Goal: Register for event/course

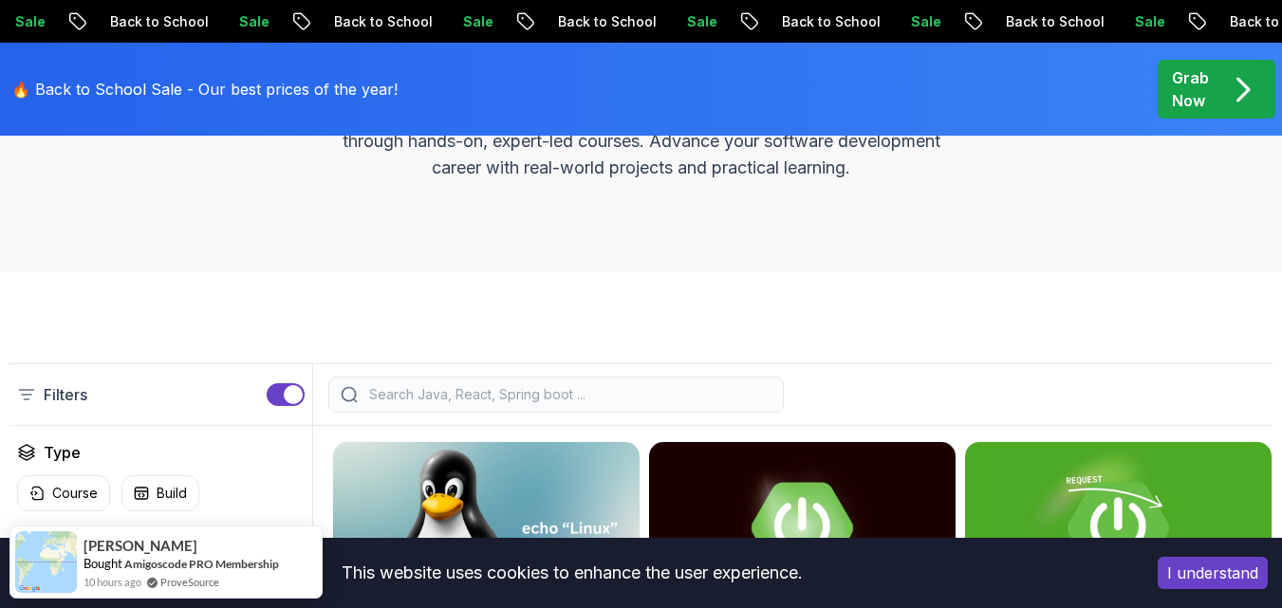
scroll to position [285, 0]
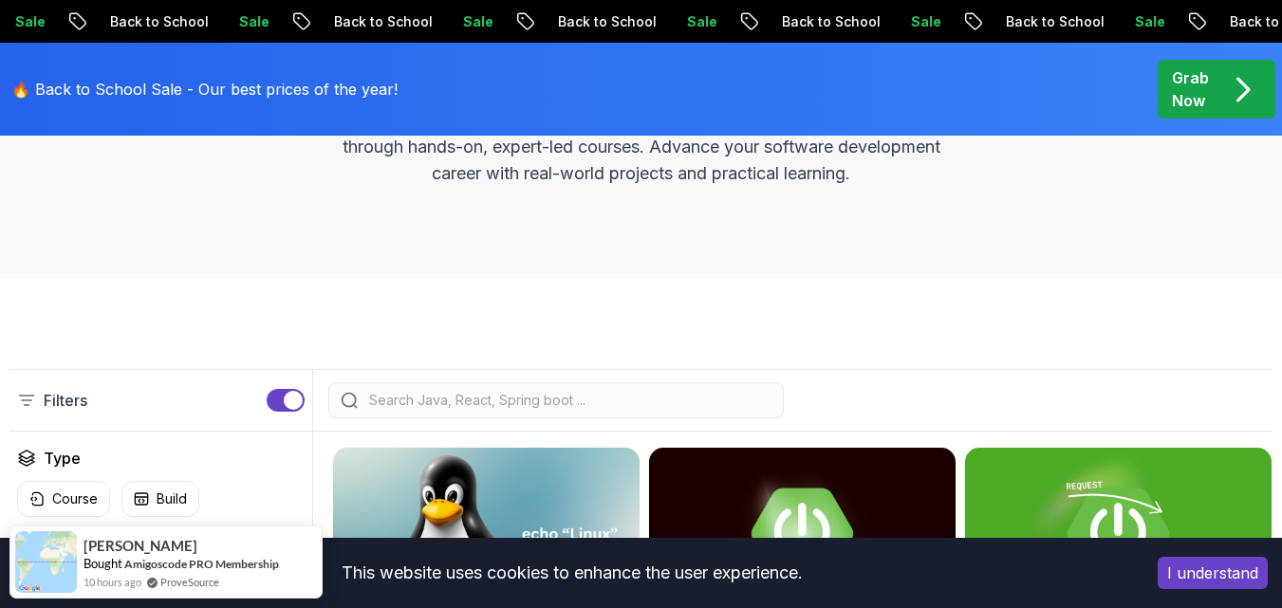
click at [376, 250] on div "All Courses Learn Java, Spring Boot, DevOps & More with Amigoscode Premium Cour…" at bounding box center [641, 98] width 1282 height 359
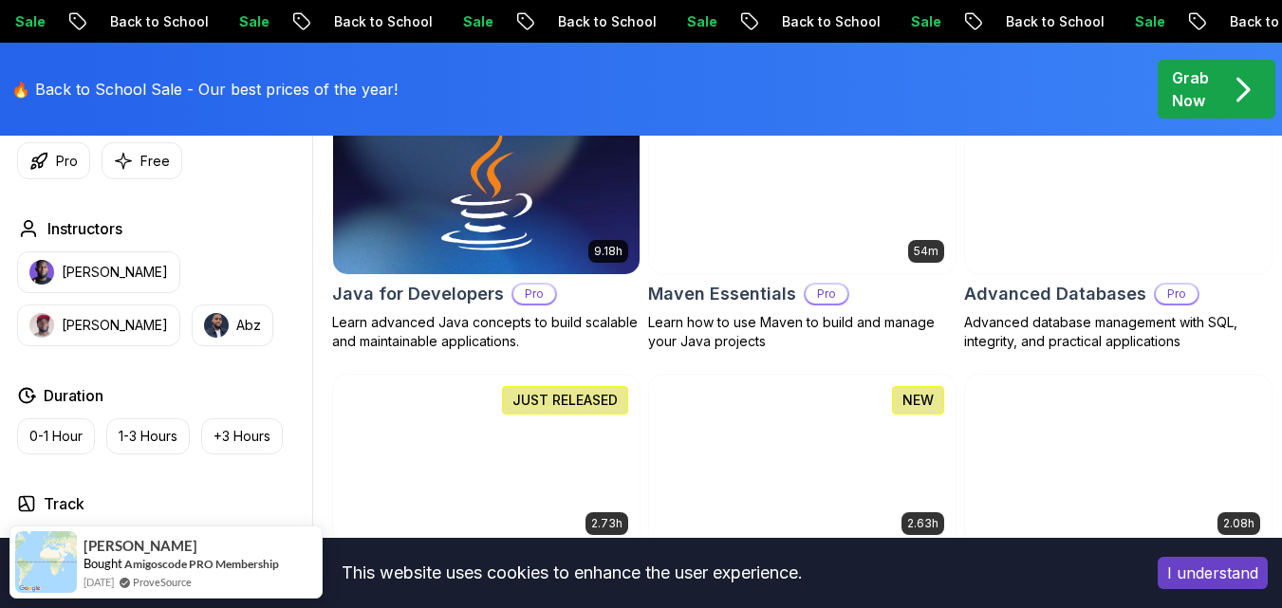
scroll to position [1234, 0]
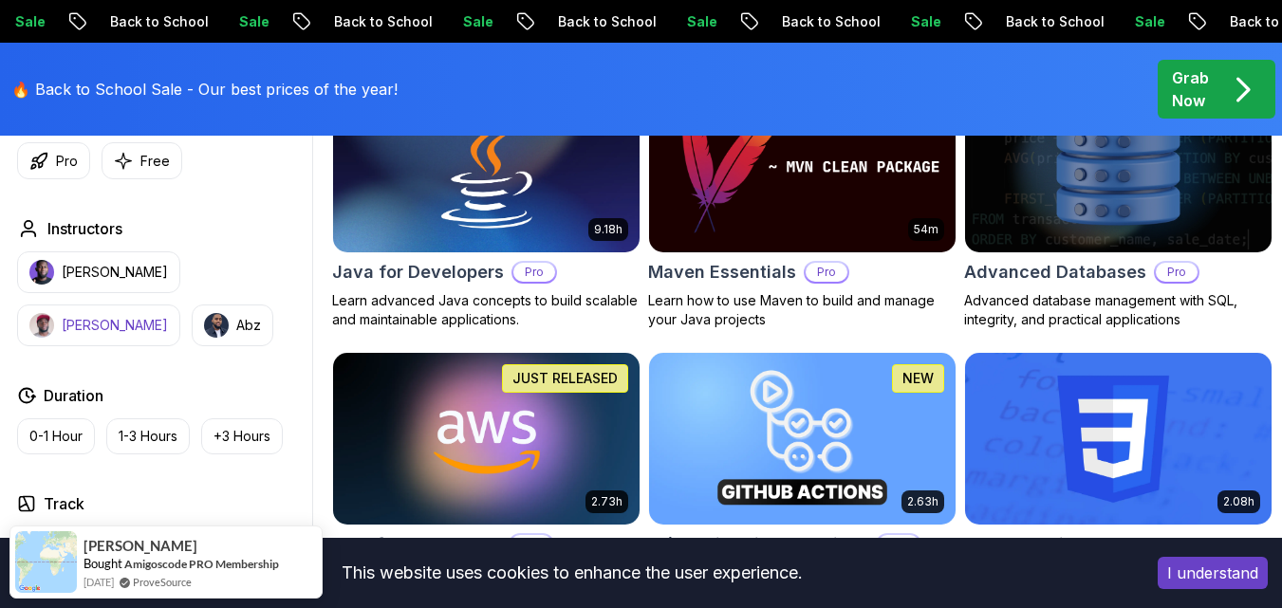
click at [168, 316] on p "Richard" at bounding box center [115, 325] width 106 height 19
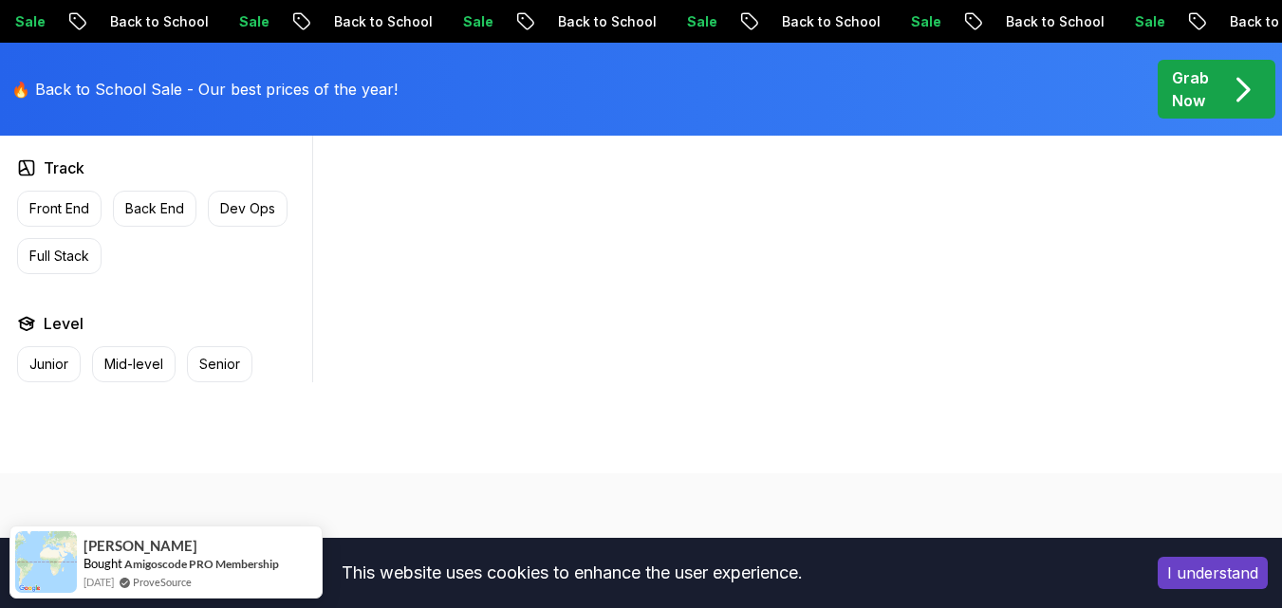
scroll to position [1139, 0]
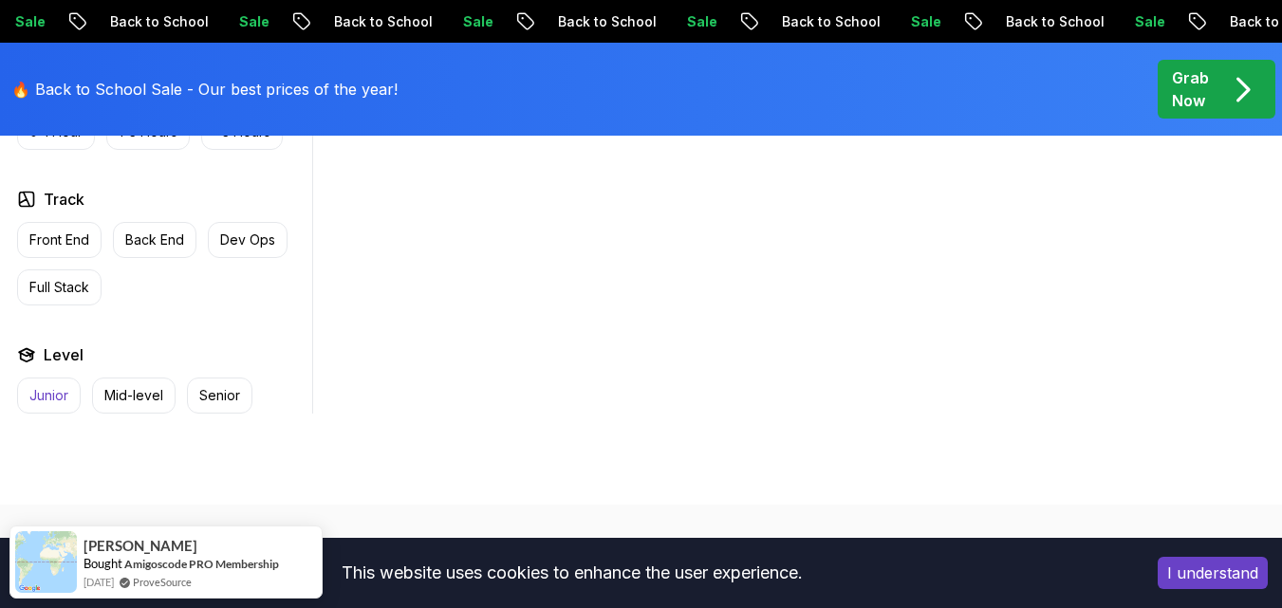
click at [47, 405] on p "Junior" at bounding box center [48, 395] width 39 height 19
click at [56, 405] on p "Junior" at bounding box center [48, 395] width 39 height 19
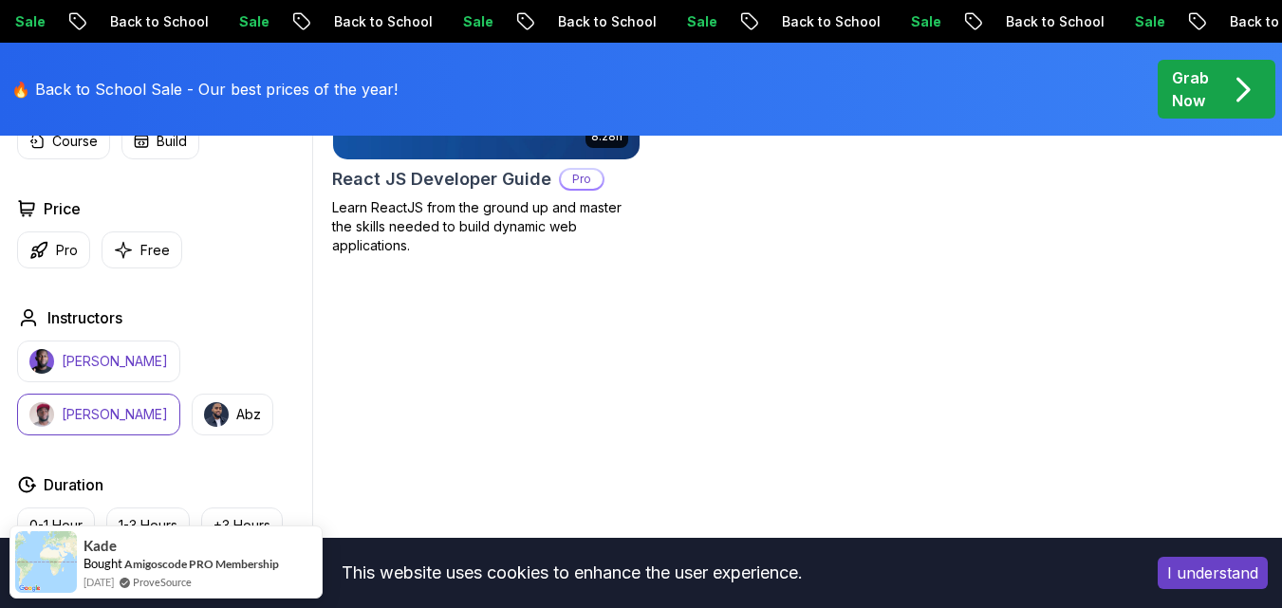
scroll to position [474, 0]
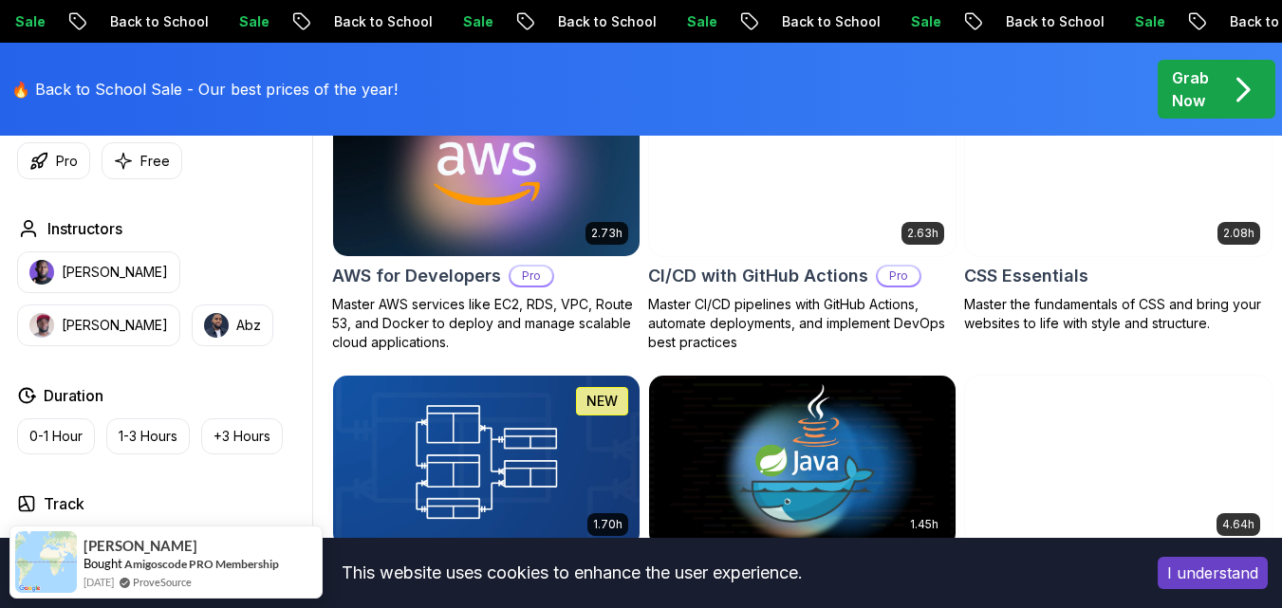
scroll to position [1518, 0]
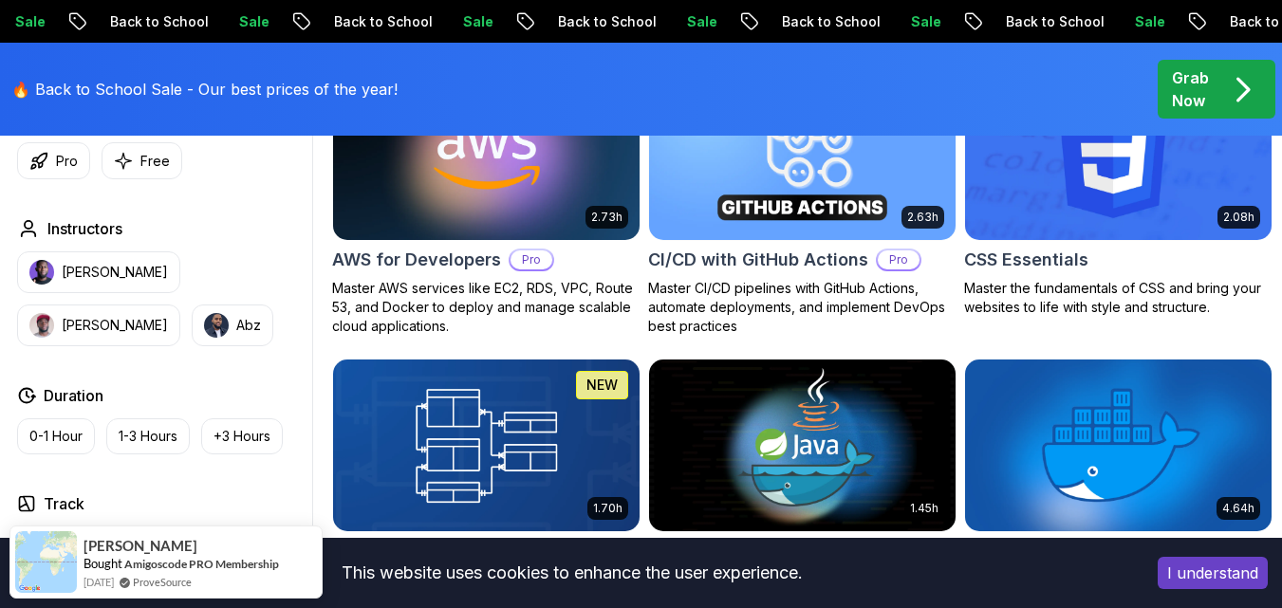
click at [106, 494] on div "Track" at bounding box center [161, 503] width 288 height 23
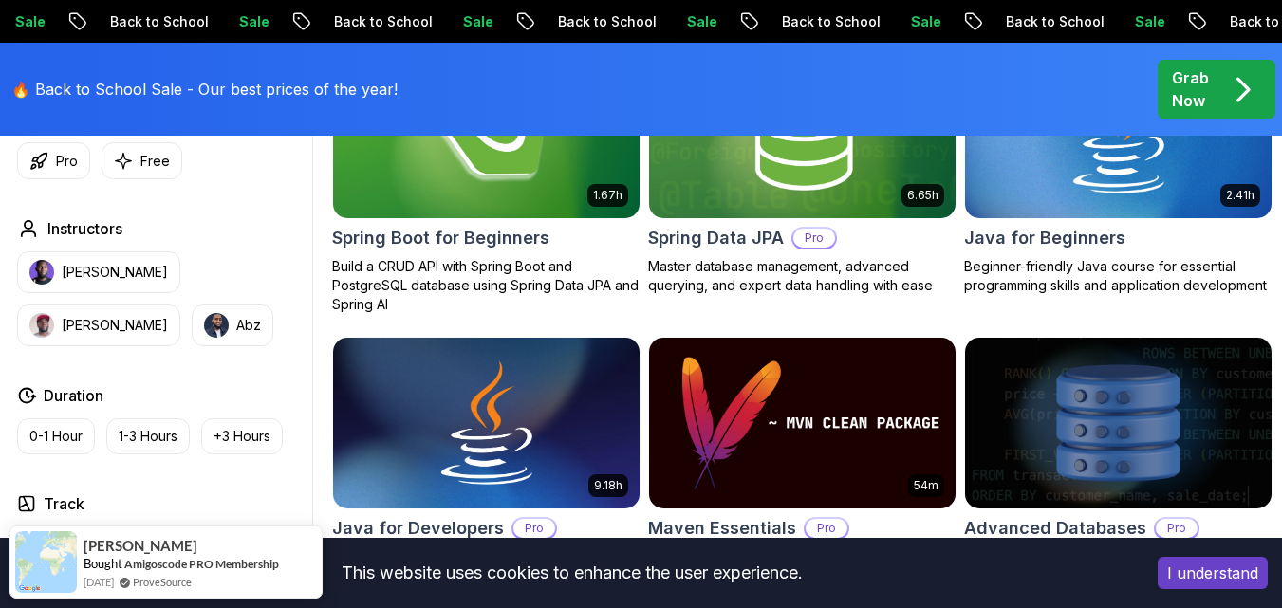
scroll to position [949, 0]
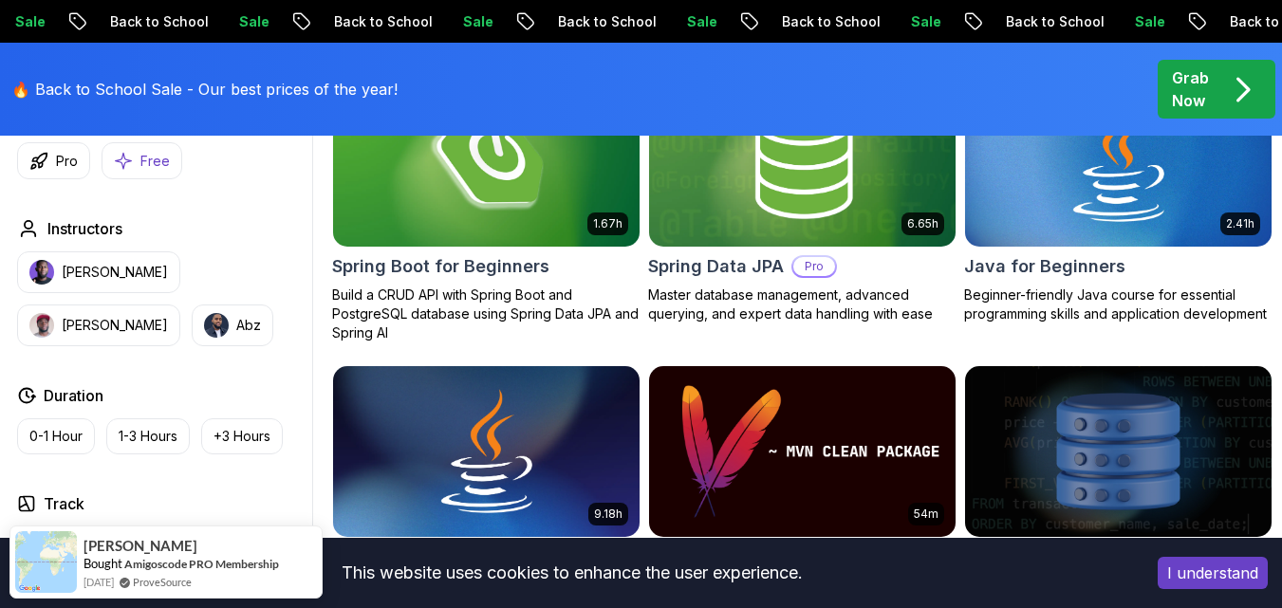
click at [155, 160] on p "Free" at bounding box center [154, 161] width 29 height 19
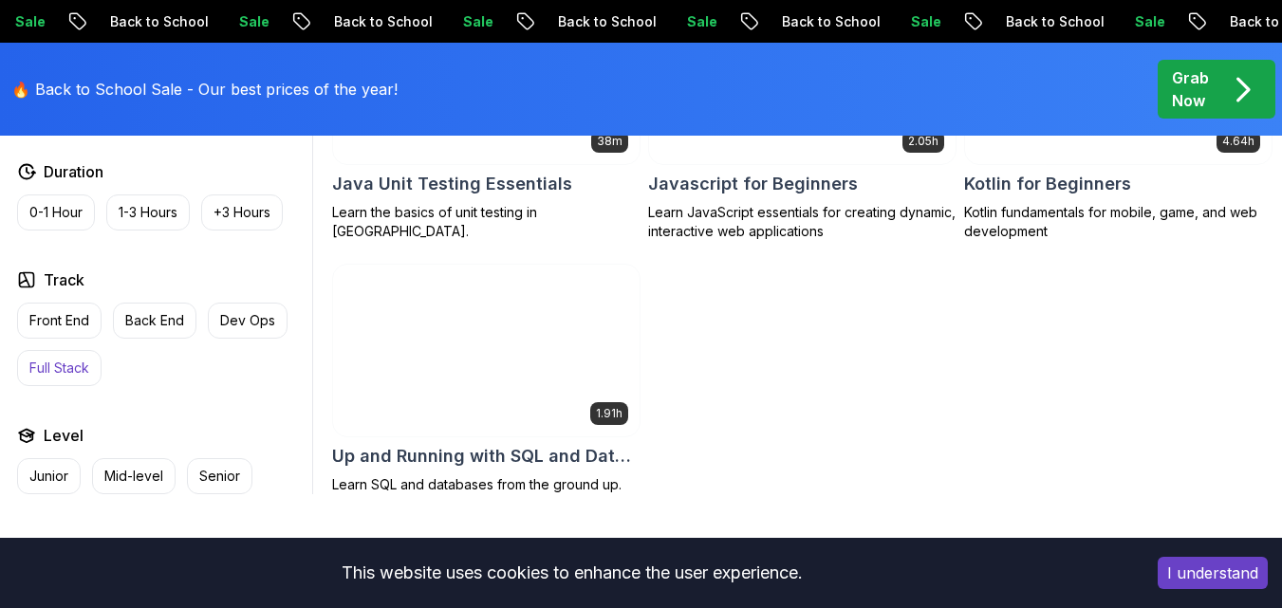
scroll to position [1328, 0]
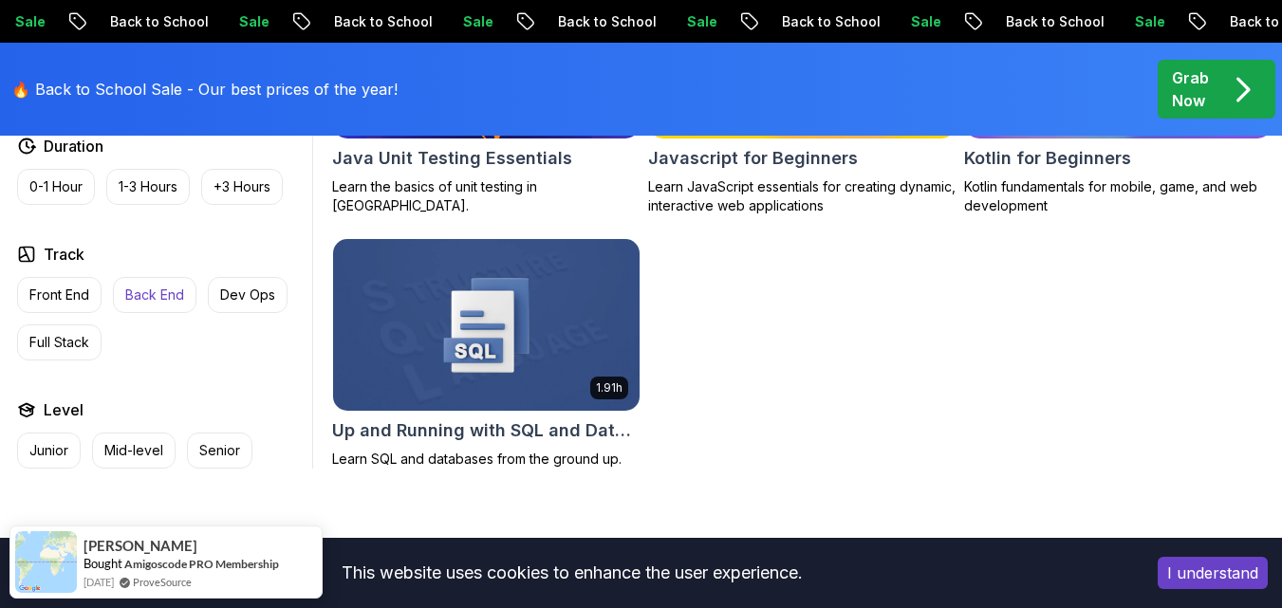
click at [159, 305] on p "Back End" at bounding box center [154, 295] width 59 height 19
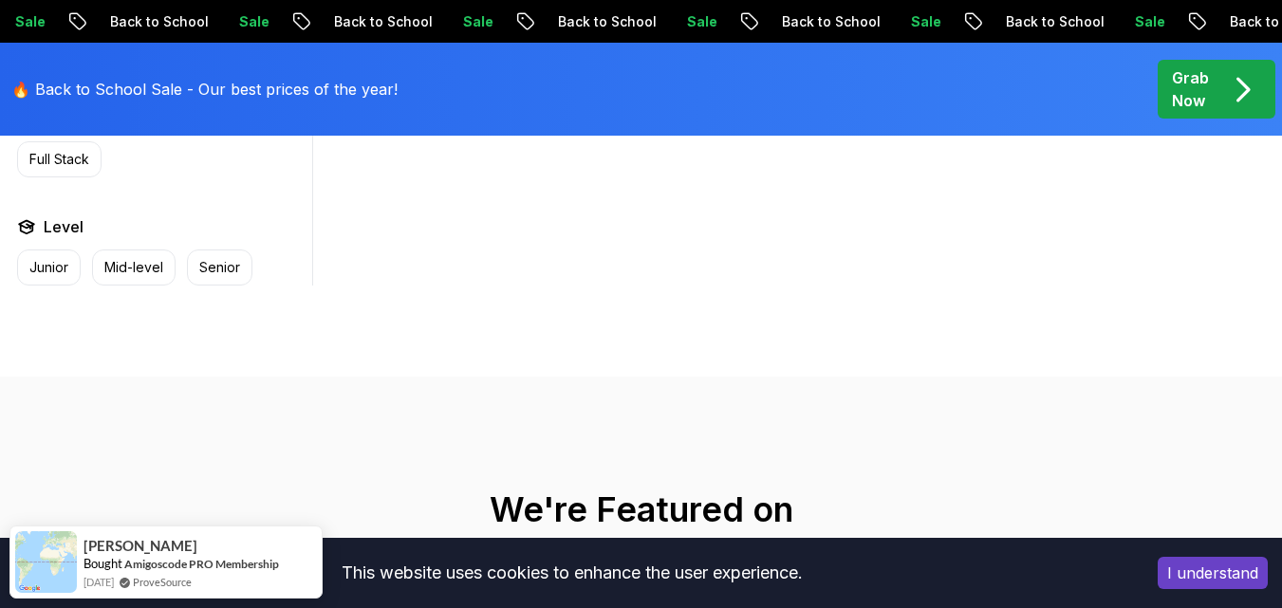
scroll to position [1234, 0]
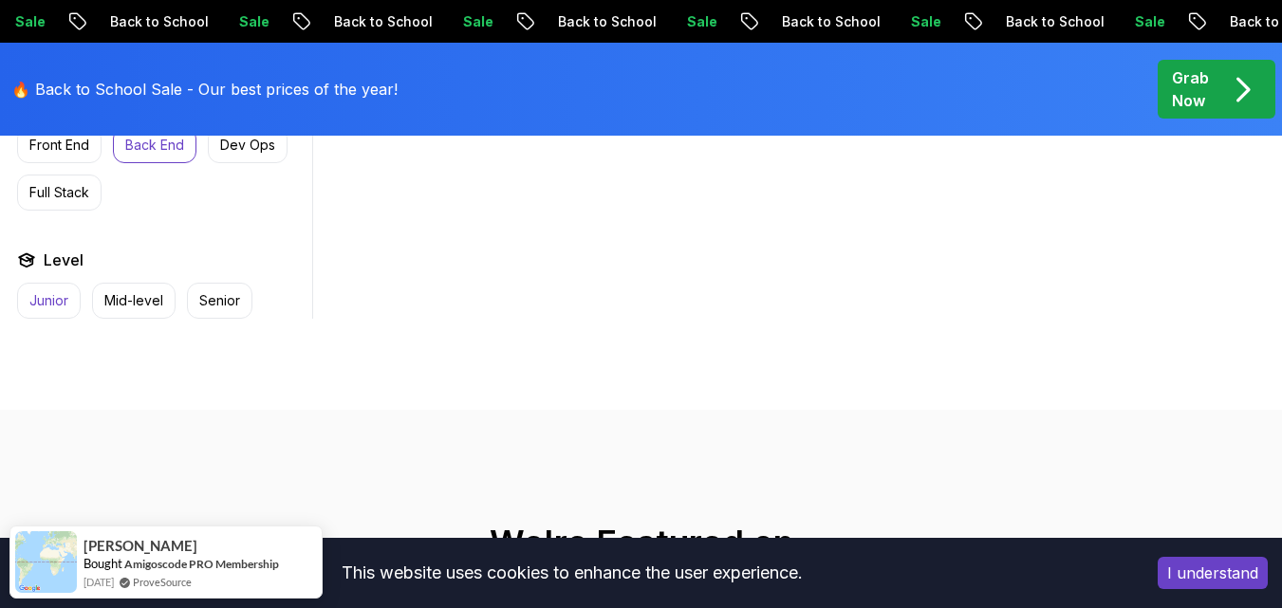
click at [58, 310] on p "Junior" at bounding box center [48, 300] width 39 height 19
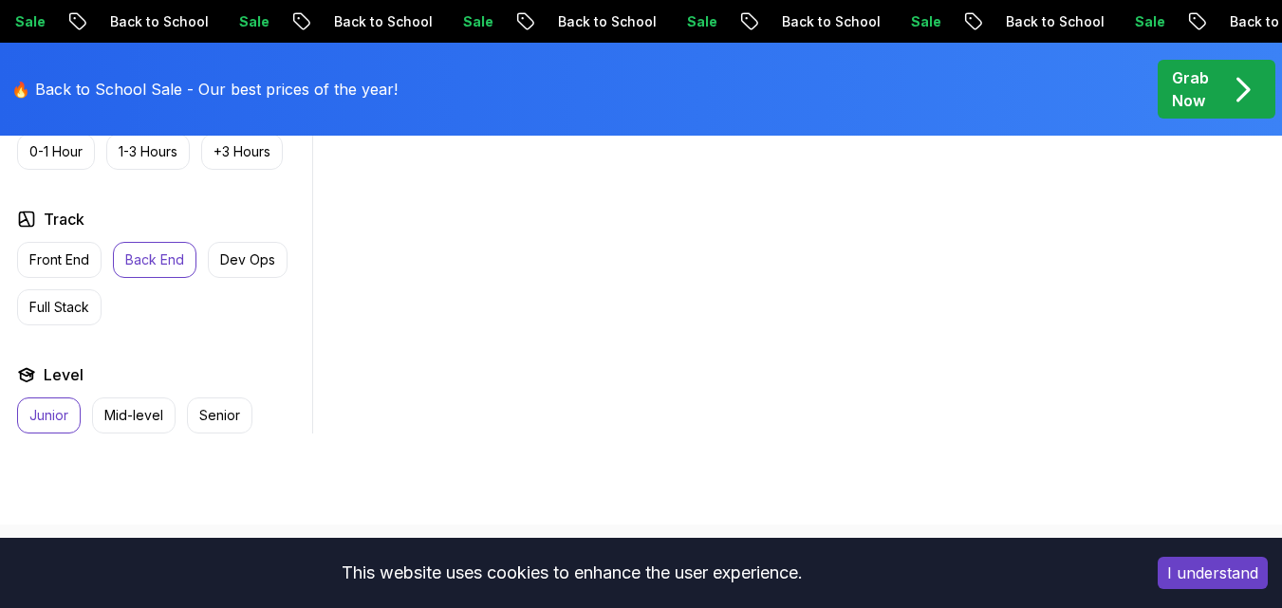
scroll to position [1139, 0]
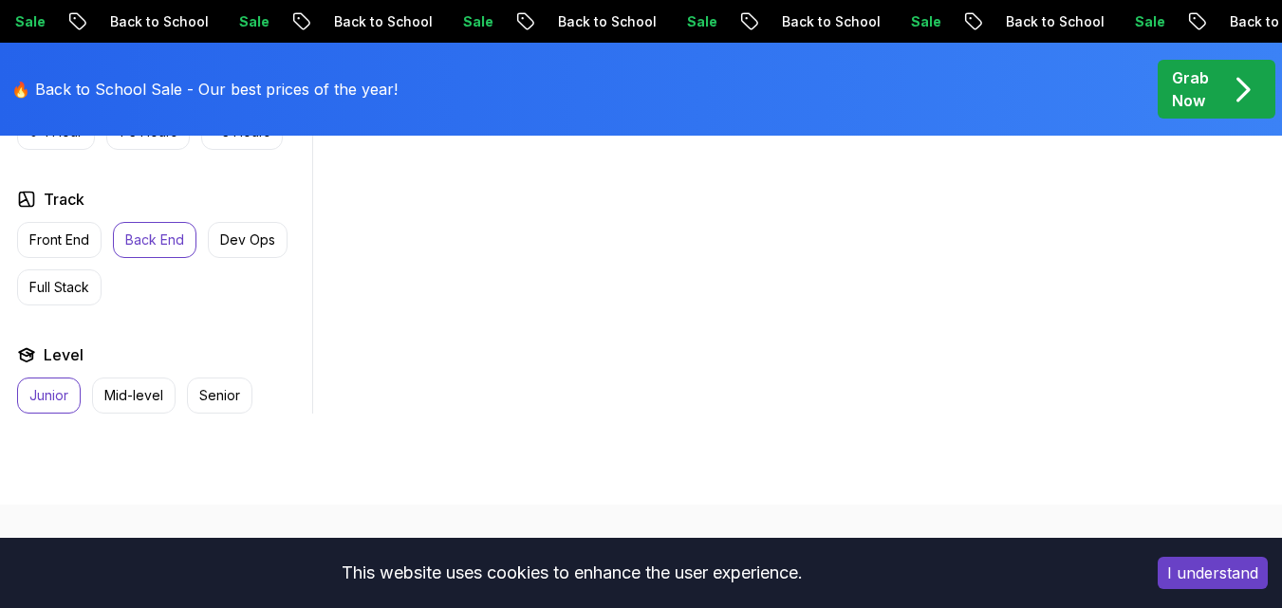
click at [51, 405] on p "Junior" at bounding box center [48, 395] width 39 height 19
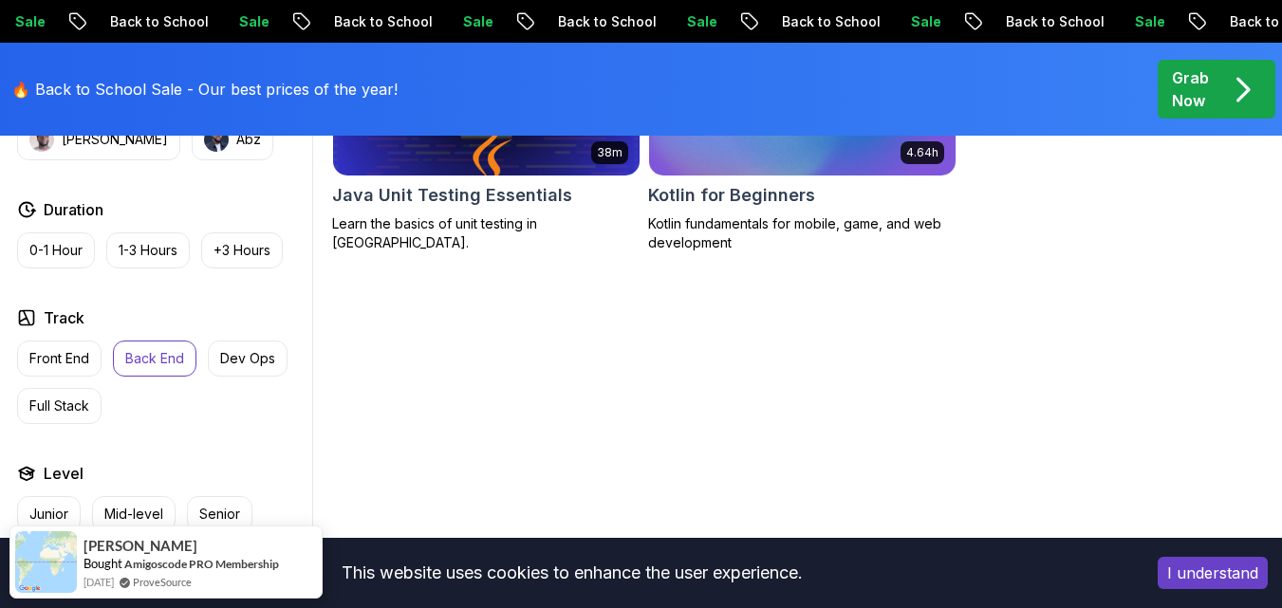
scroll to position [1044, 0]
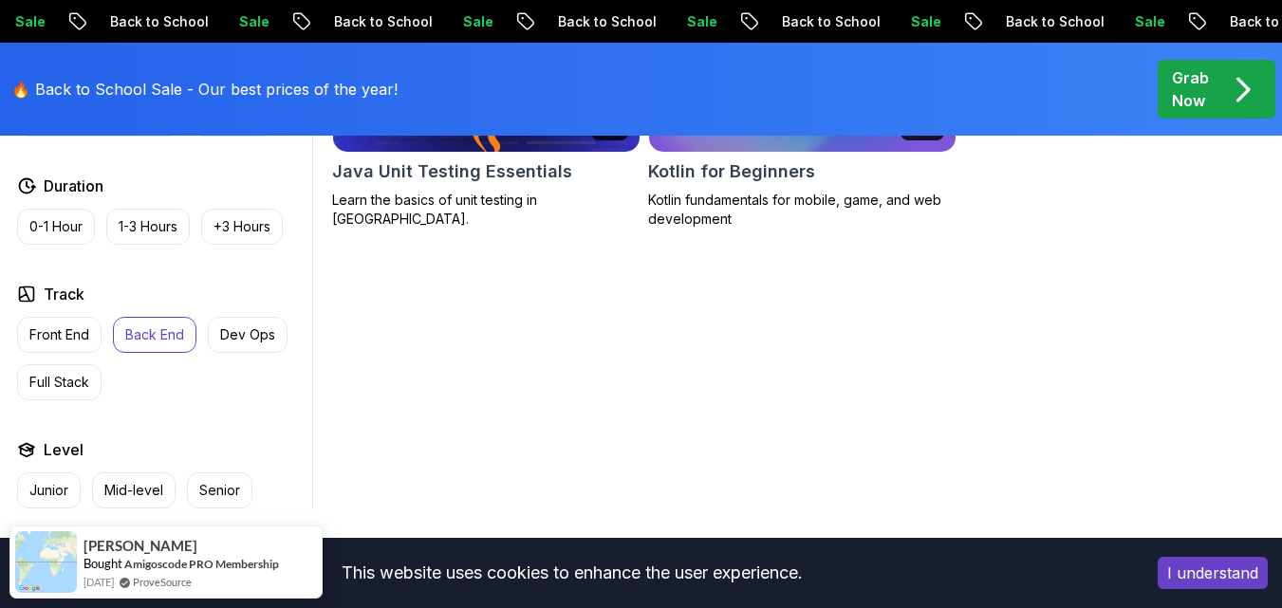
click at [174, 90] on p "🔥 Back to School Sale - Our best prices of the year!" at bounding box center [204, 89] width 386 height 23
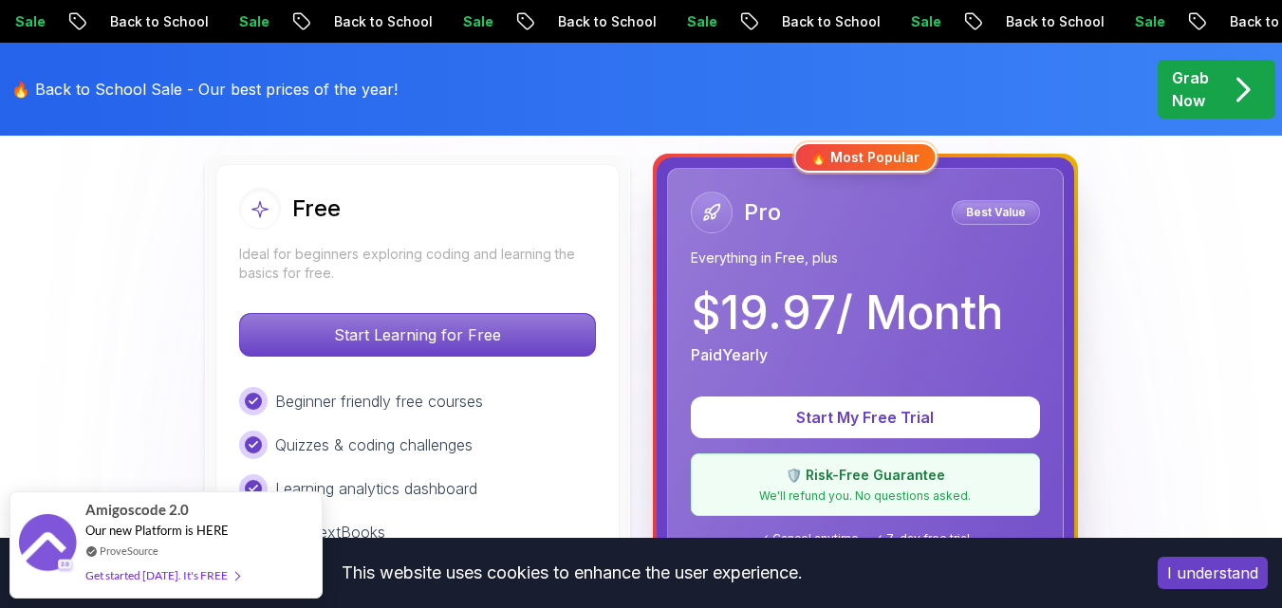
scroll to position [664, 0]
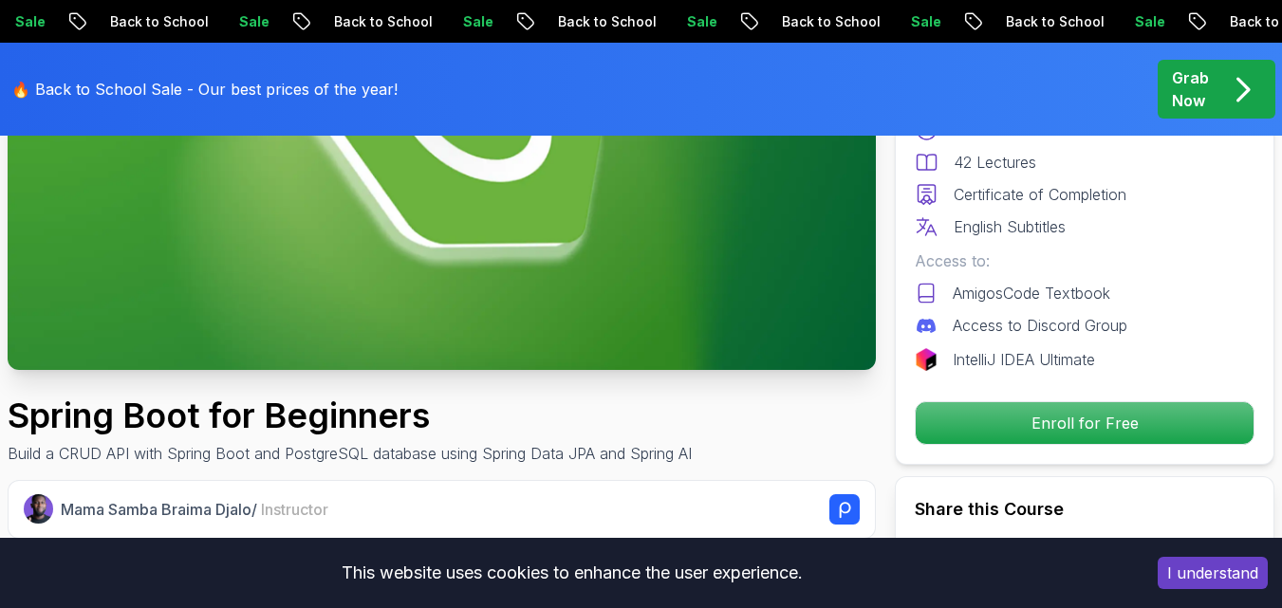
scroll to position [380, 0]
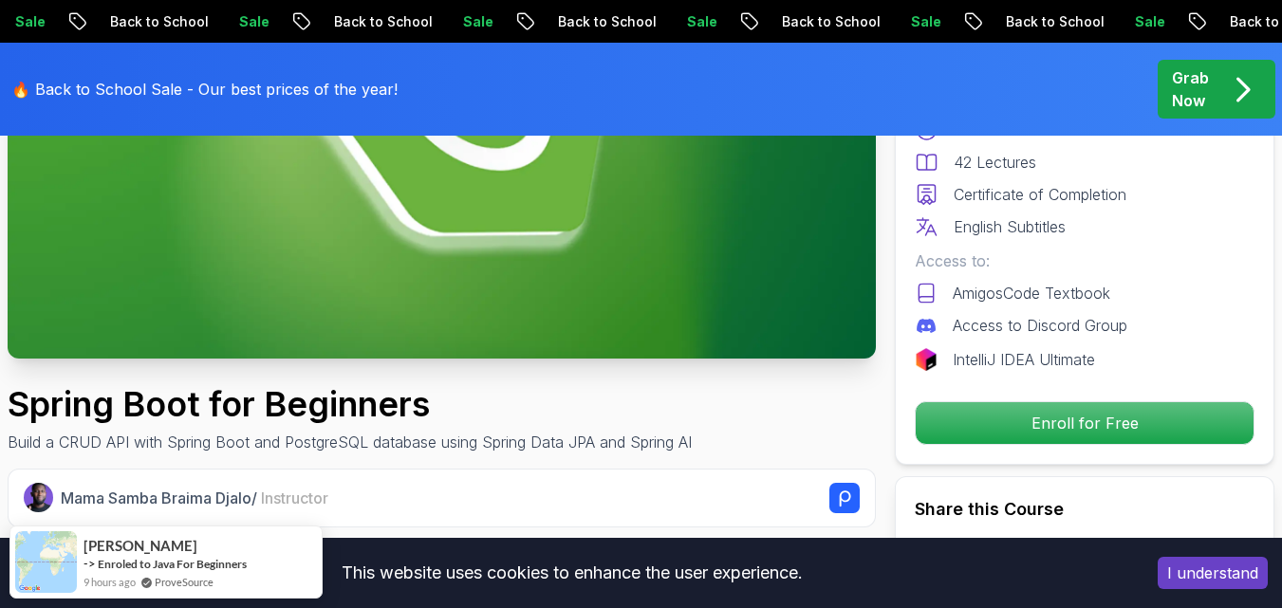
click at [401, 251] on img at bounding box center [442, 114] width 868 height 489
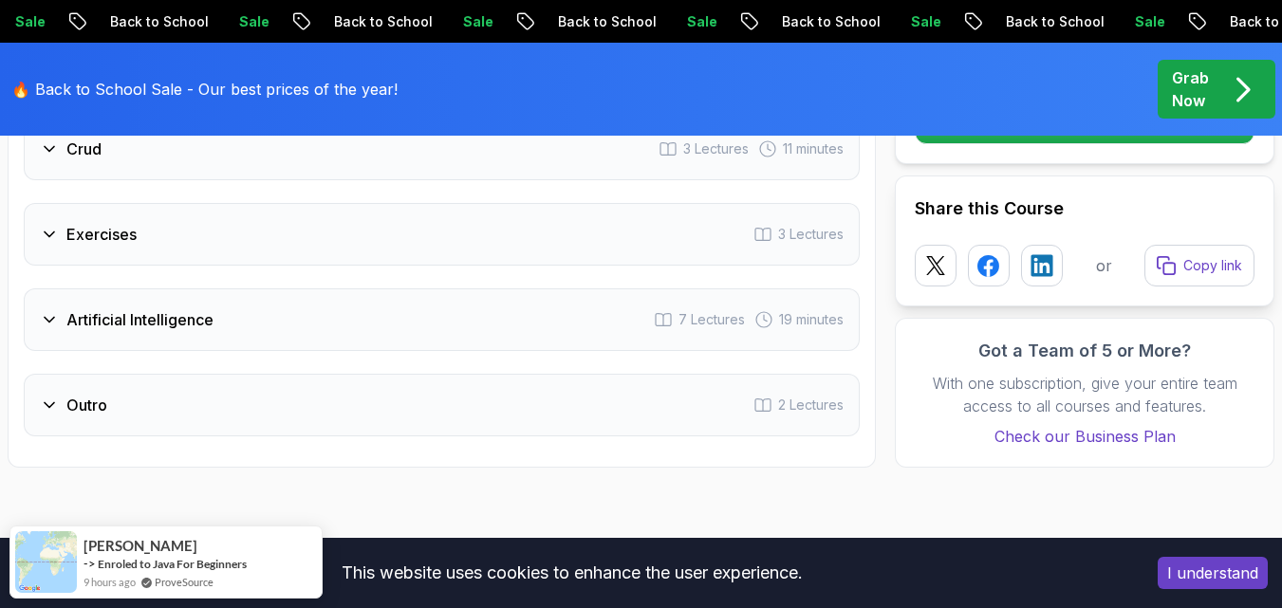
scroll to position [3321, 0]
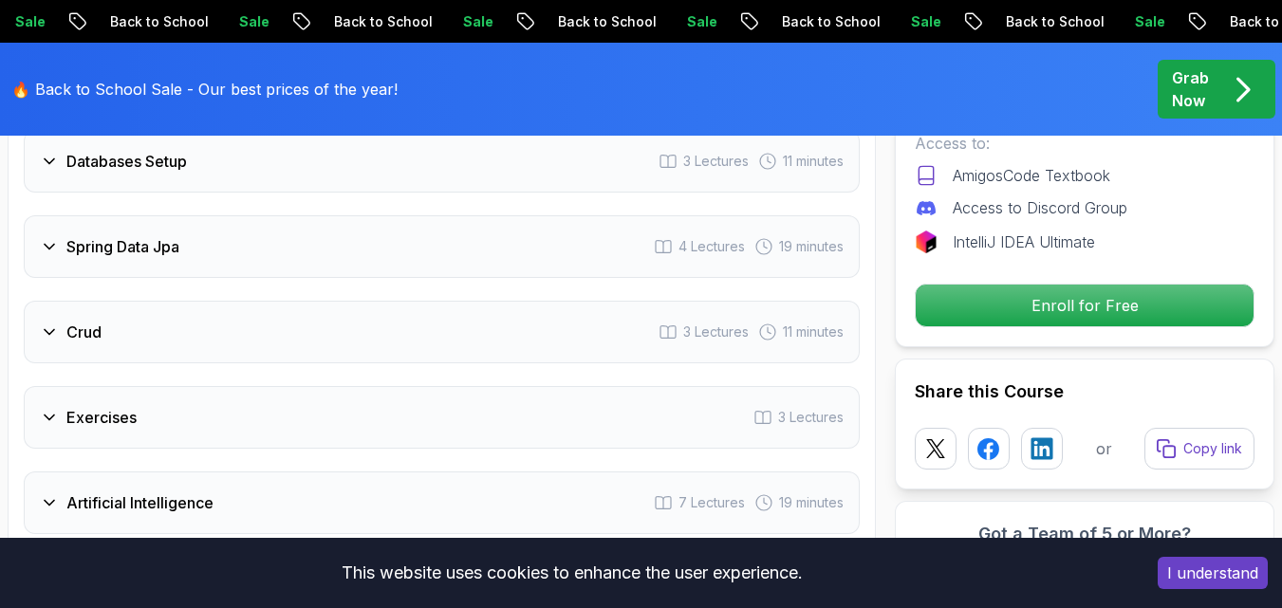
click at [393, 321] on div "Crud 3 Lectures 11 minutes" at bounding box center [442, 332] width 836 height 63
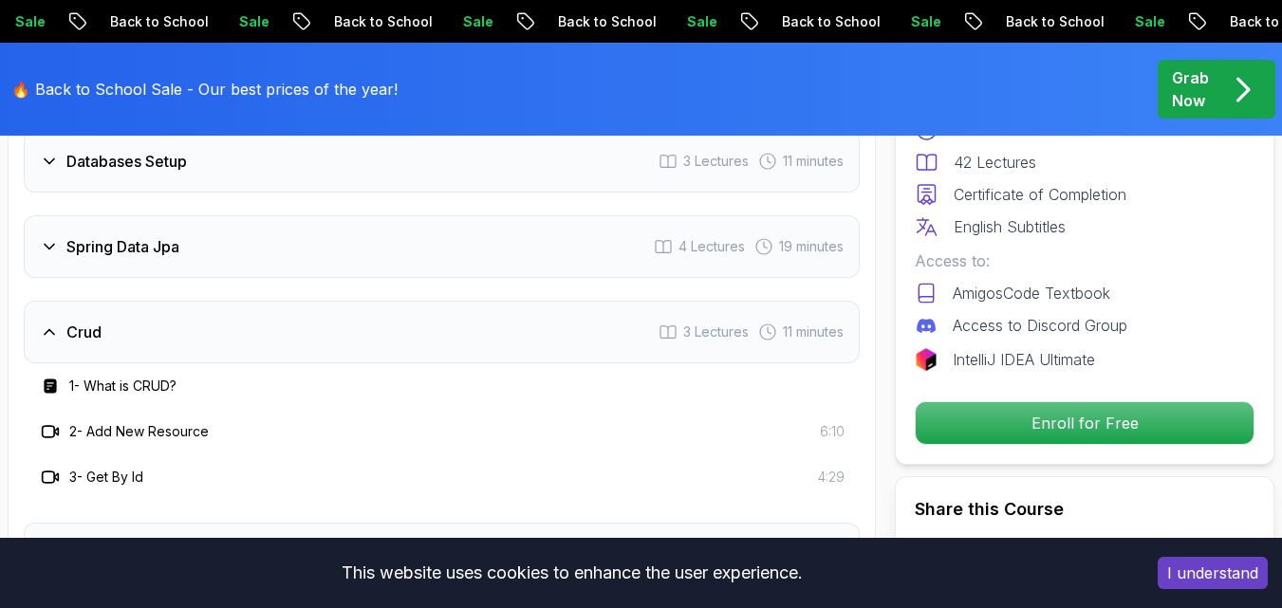
click at [169, 385] on h3 "1 - What is CRUD?" at bounding box center [122, 386] width 107 height 19
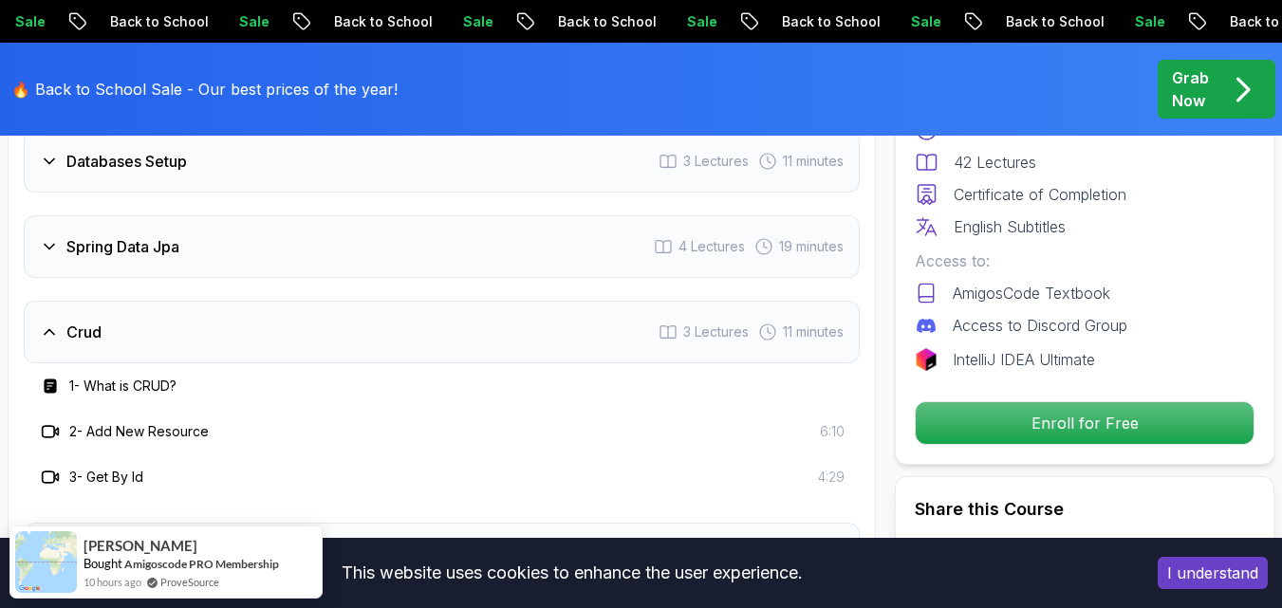
click at [798, 409] on div "2 - Add New Resource 6:10" at bounding box center [442, 432] width 836 height 46
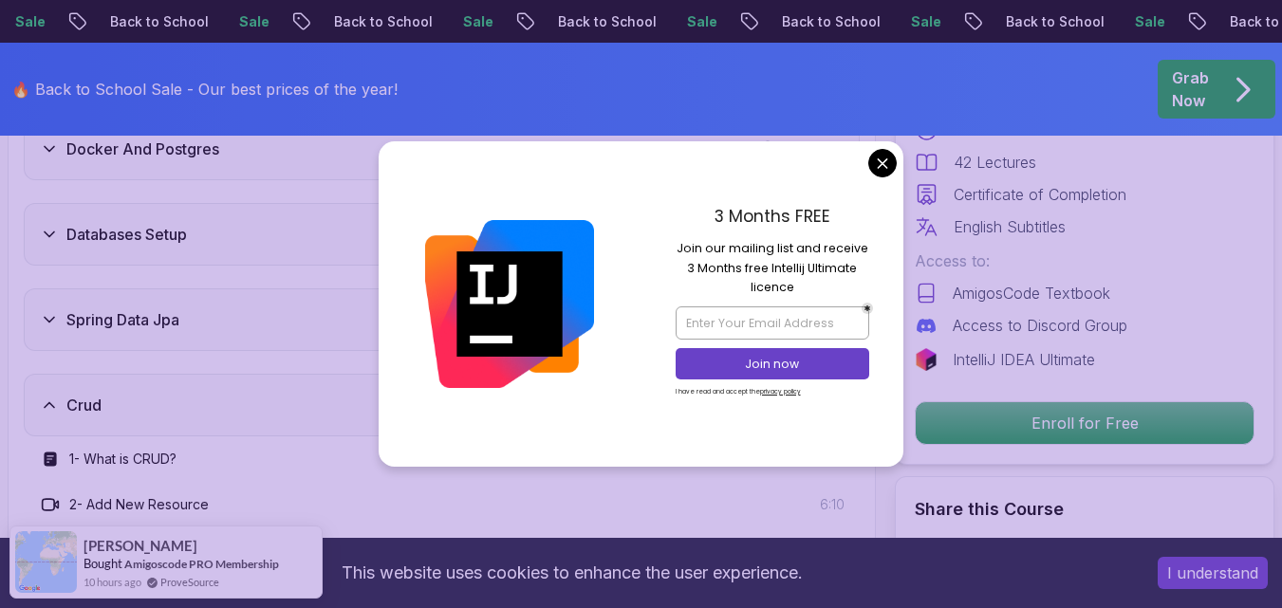
scroll to position [2945, 0]
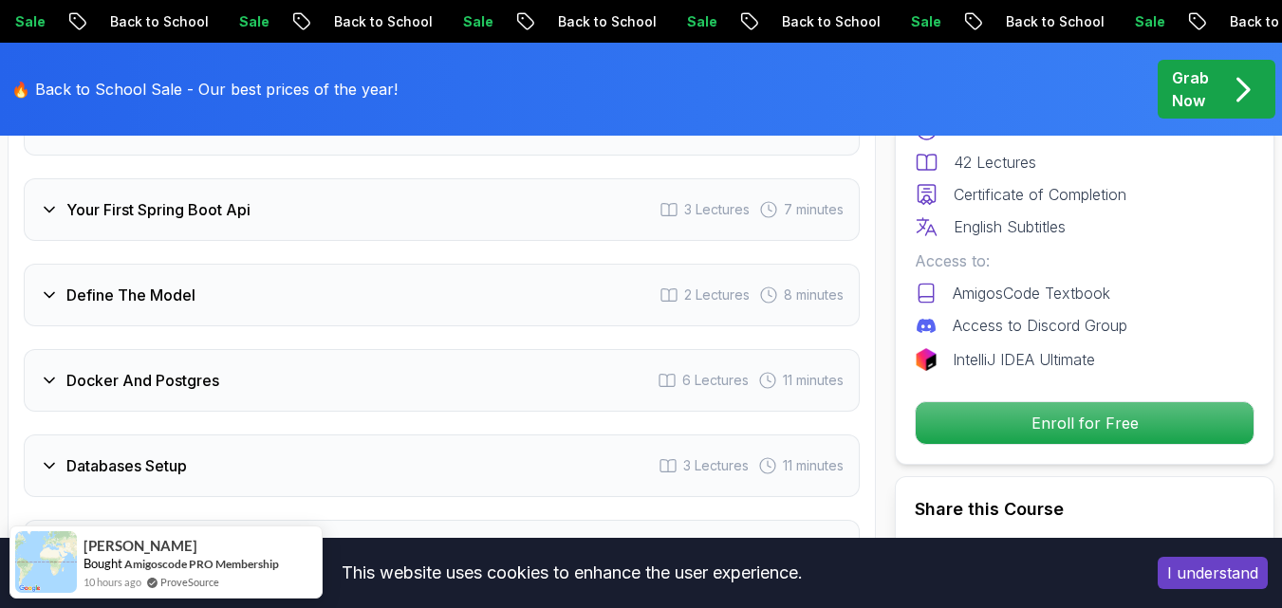
scroll to position [2850, 0]
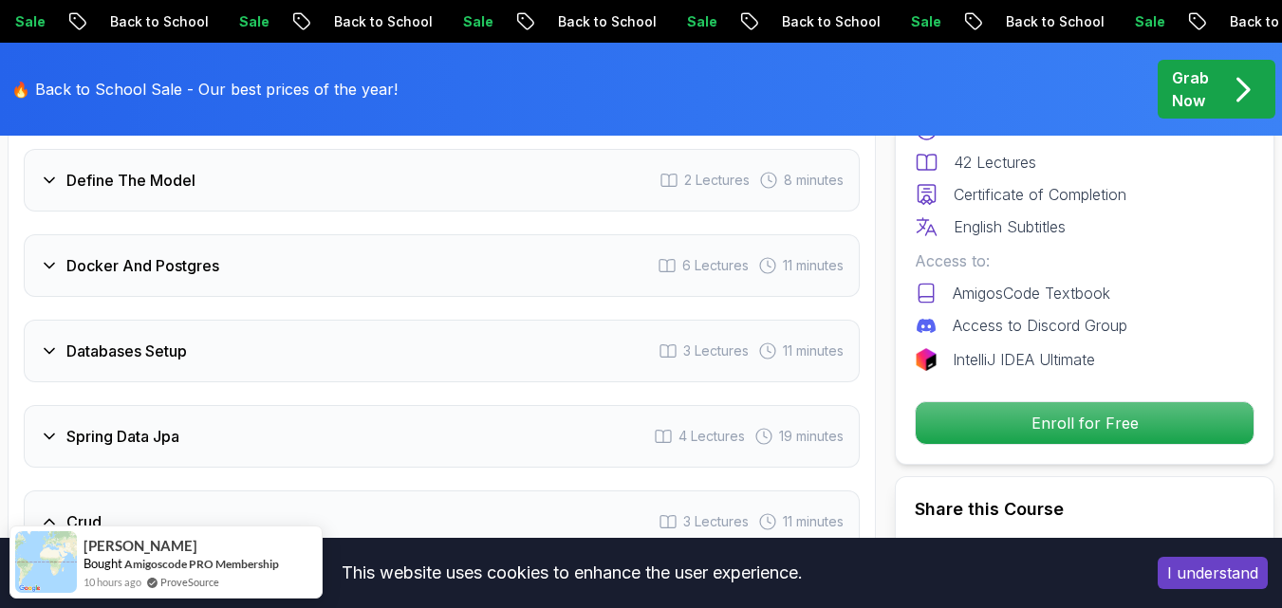
click at [245, 344] on div "Databases Setup 3 Lectures 11 minutes" at bounding box center [442, 351] width 836 height 63
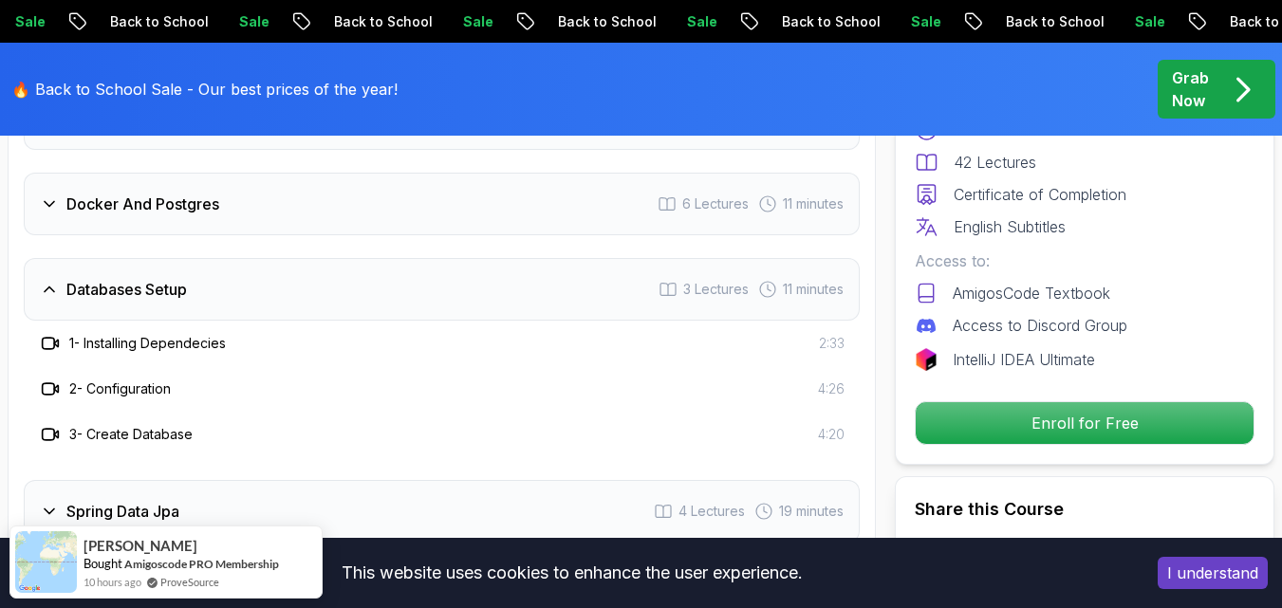
scroll to position [2945, 0]
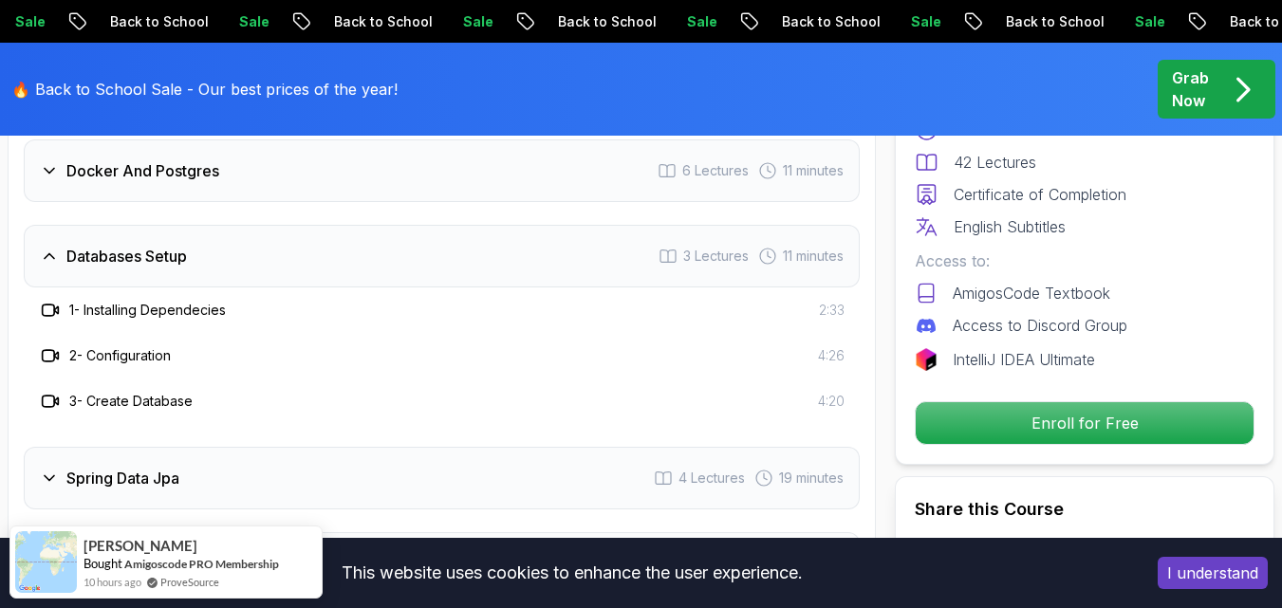
click at [171, 357] on h3 "2 - Configuration" at bounding box center [120, 355] width 102 height 19
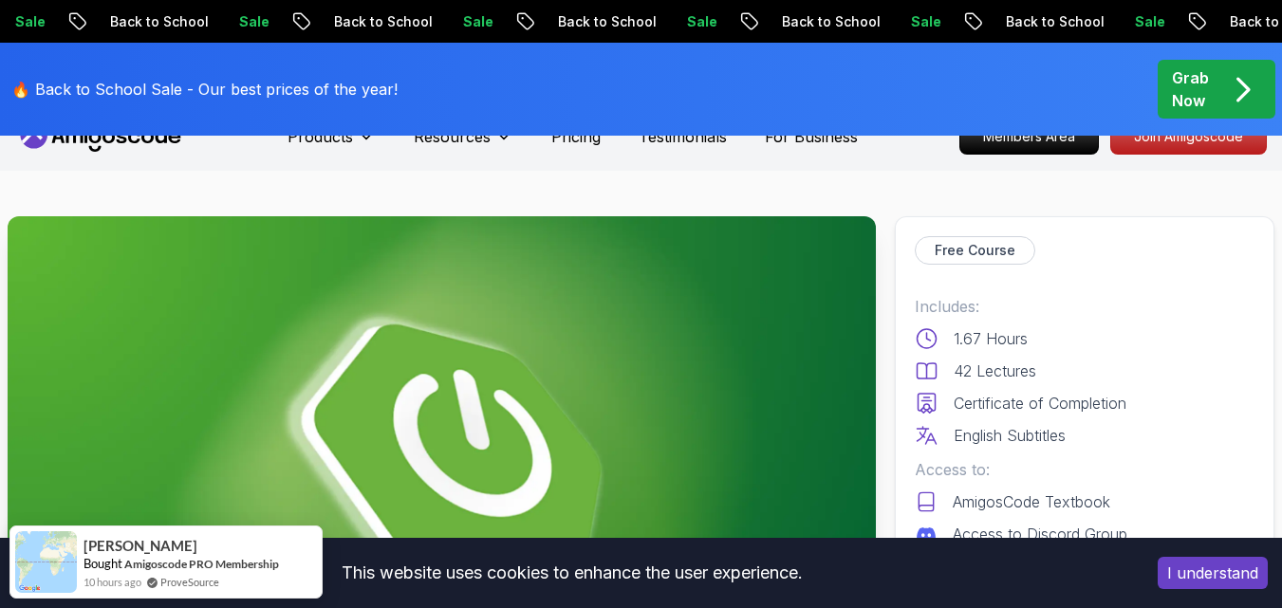
scroll to position [0, 0]
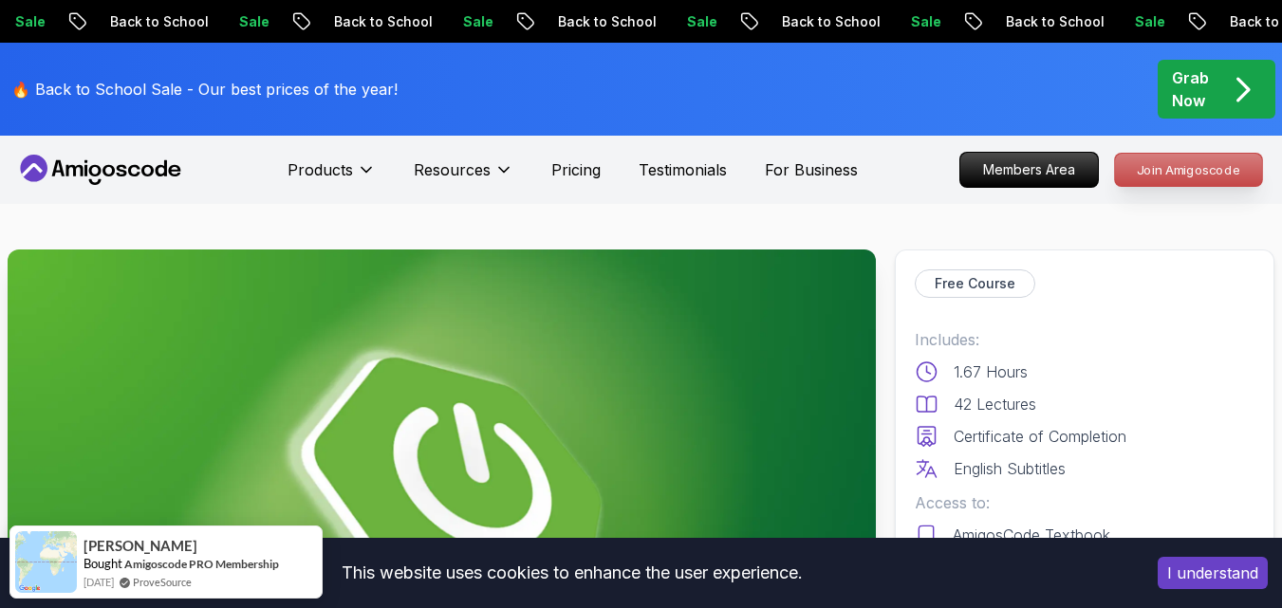
click at [1117, 181] on p "Join Amigoscode" at bounding box center [1188, 170] width 147 height 32
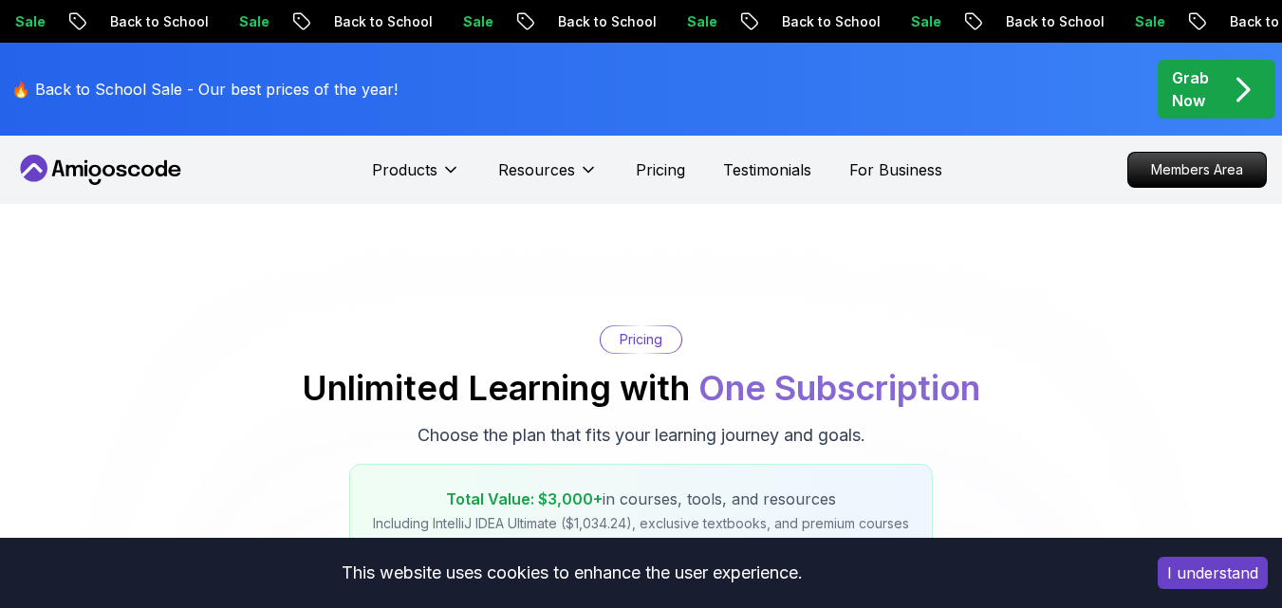
scroll to position [569, 0]
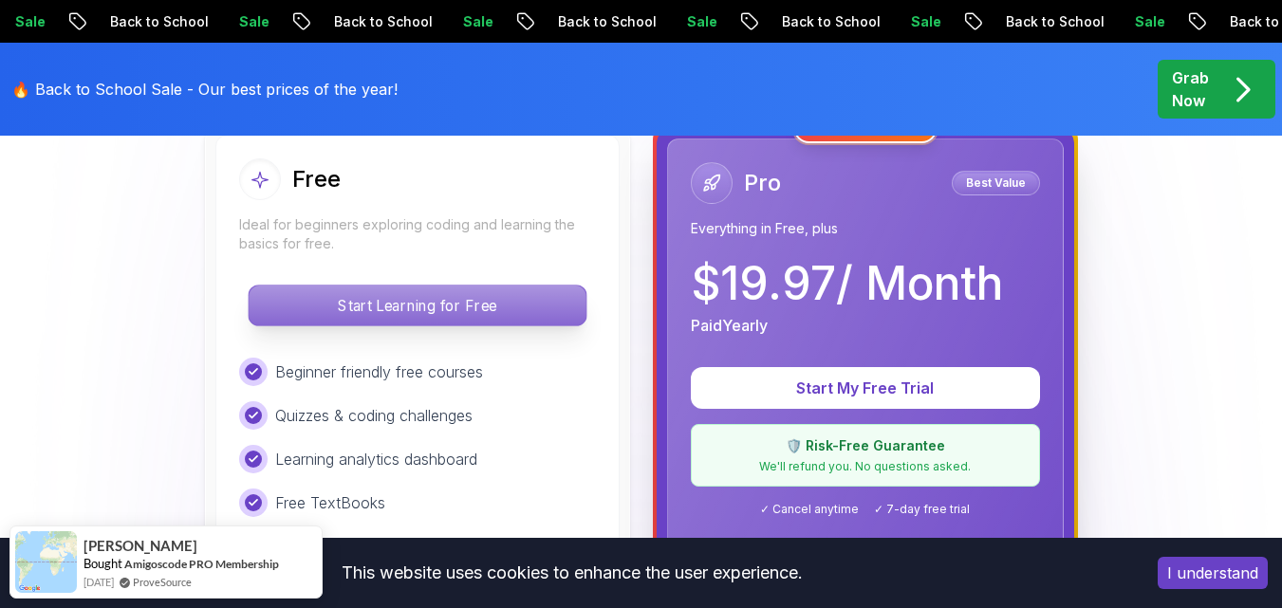
click at [373, 314] on p "Start Learning for Free" at bounding box center [417, 306] width 337 height 40
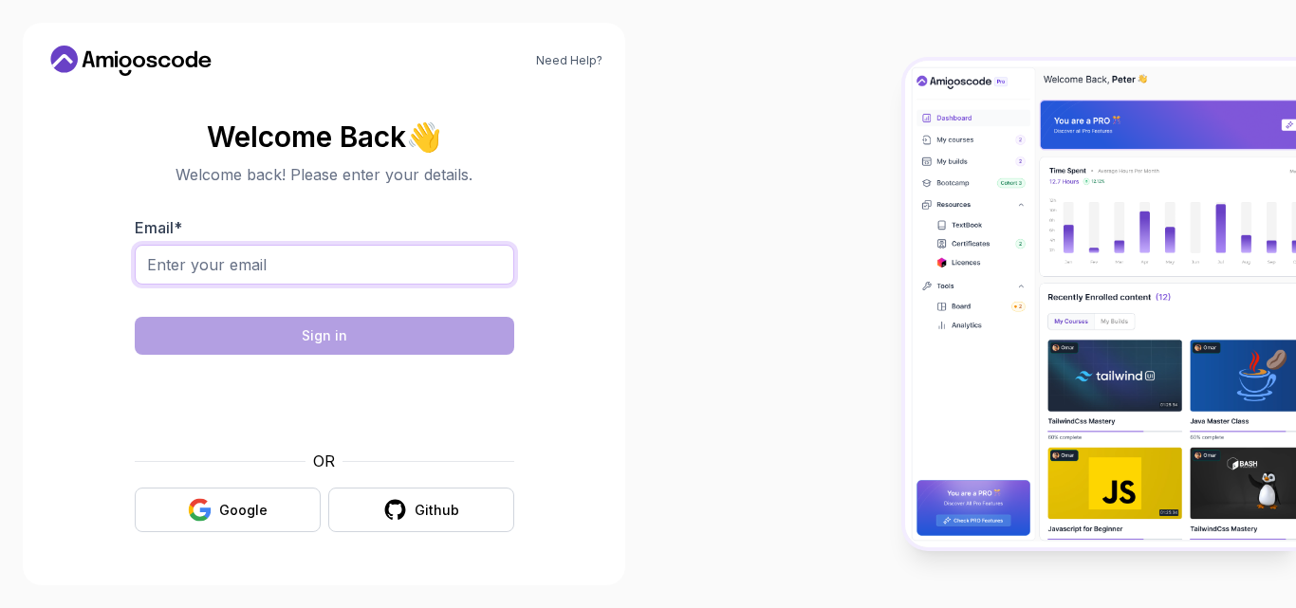
click at [325, 279] on input "Email *" at bounding box center [325, 265] width 380 height 40
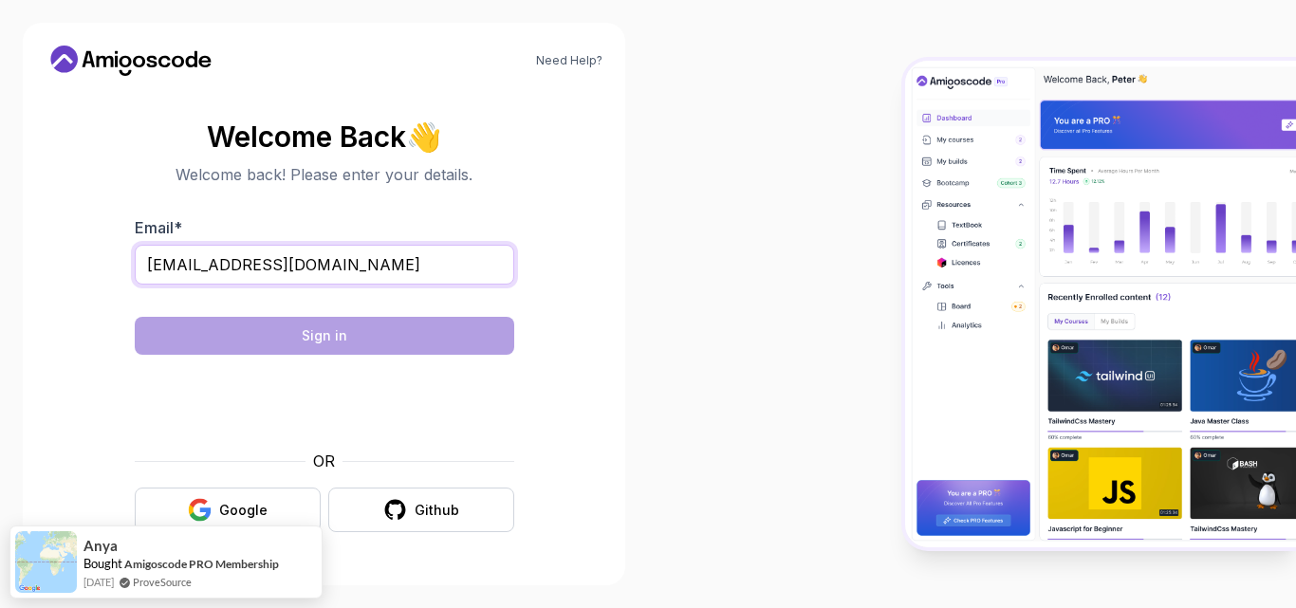
type input "hamidlive6@gmail.com"
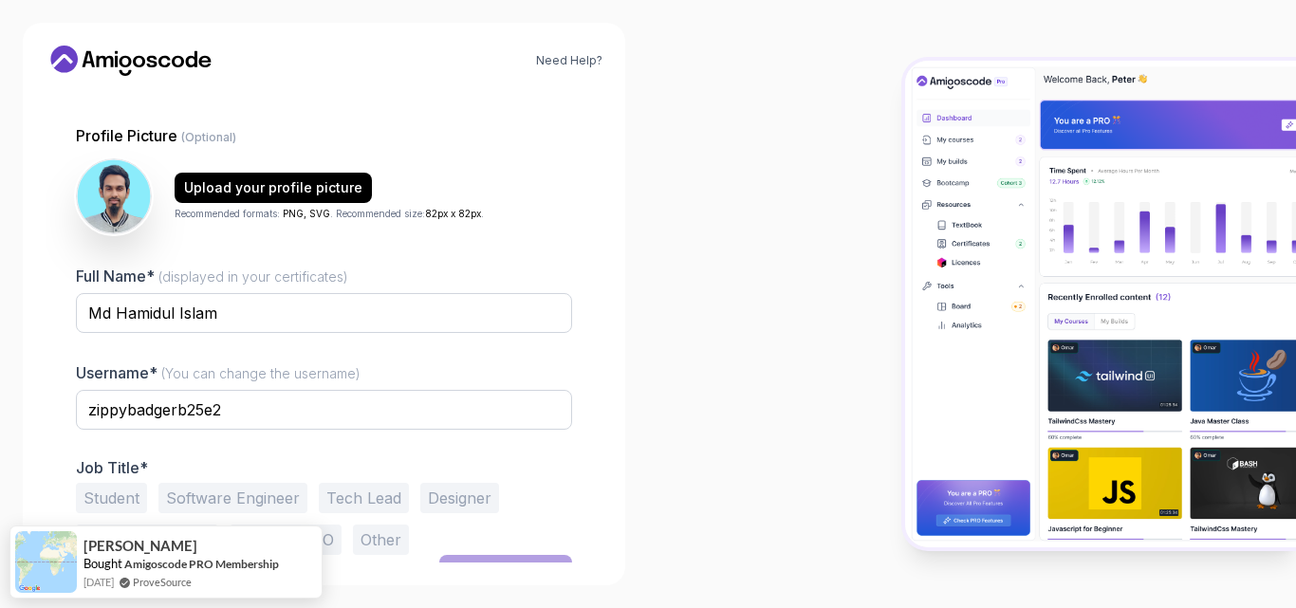
scroll to position [183, 0]
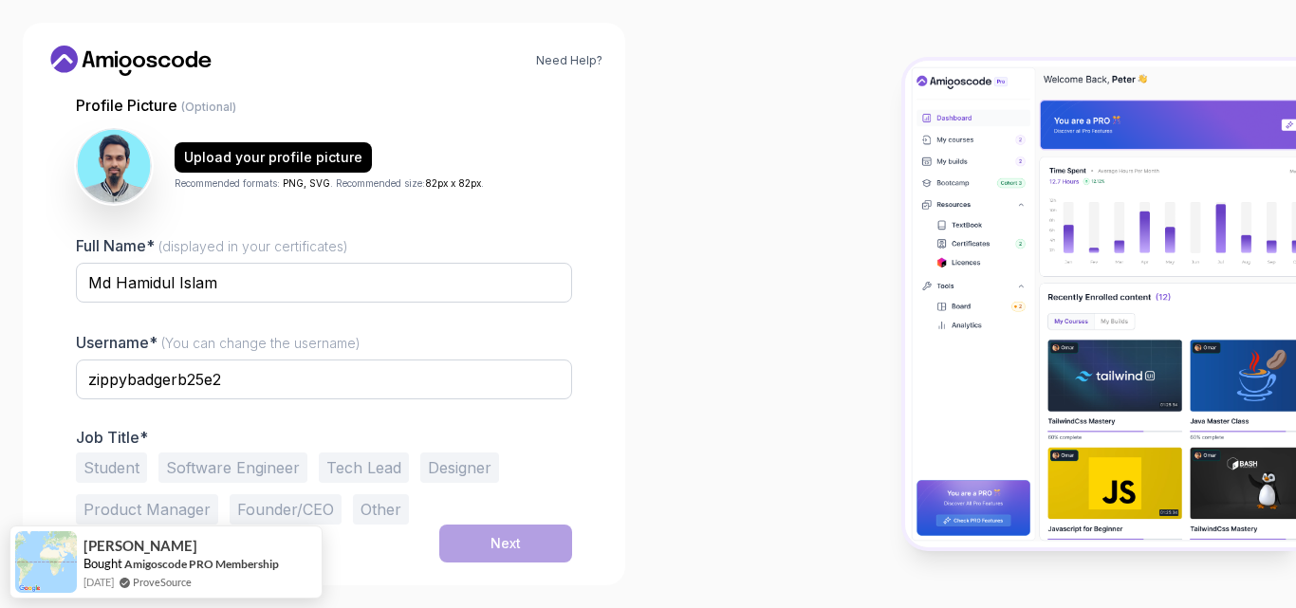
click at [253, 466] on button "Software Engineer" at bounding box center [232, 468] width 149 height 30
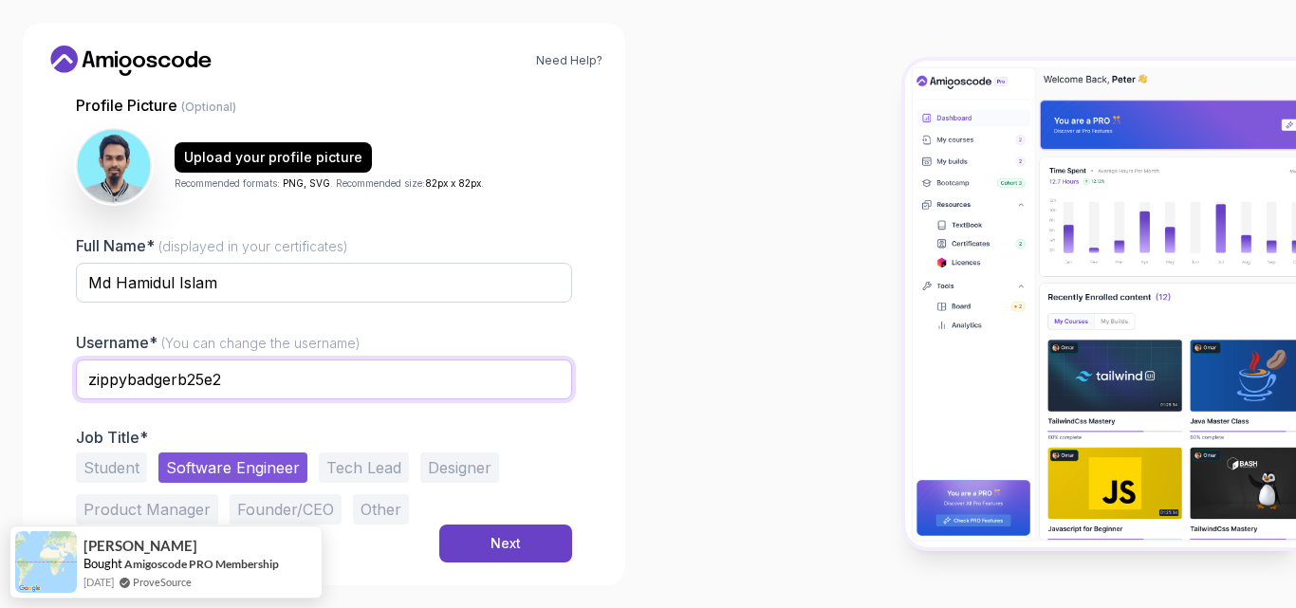
click at [253, 392] on input "zippybadgerb25e2" at bounding box center [324, 380] width 496 height 40
type input "hamidcse"
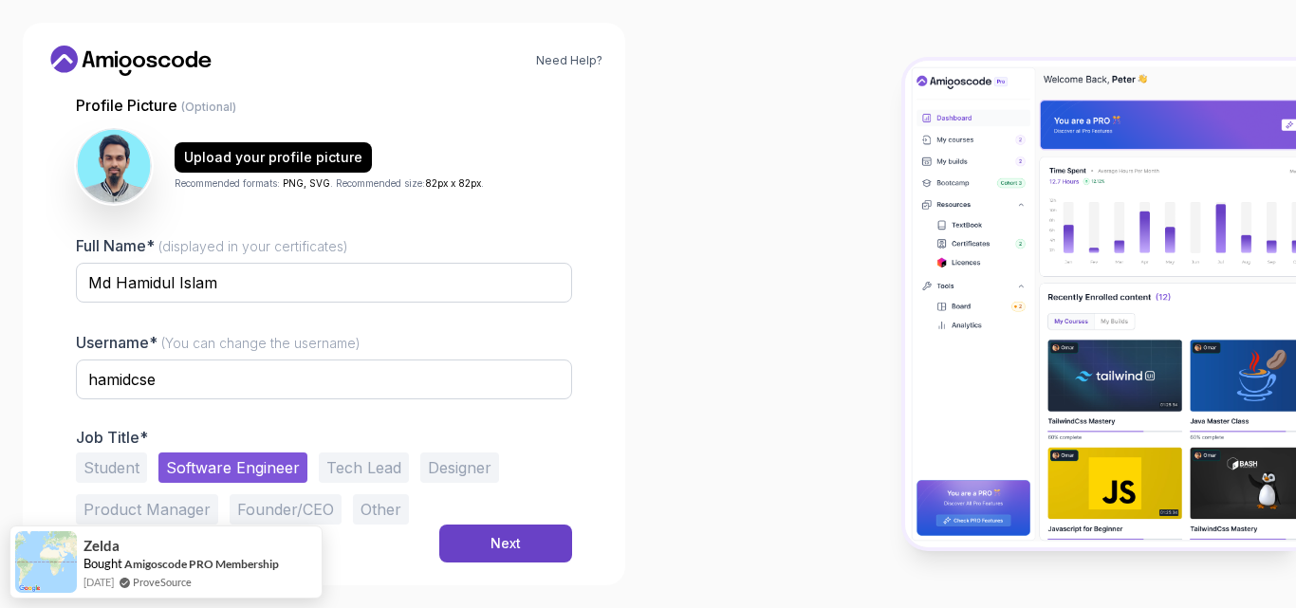
click at [390, 323] on div at bounding box center [324, 314] width 496 height 17
click at [492, 547] on div "Next" at bounding box center [506, 543] width 30 height 19
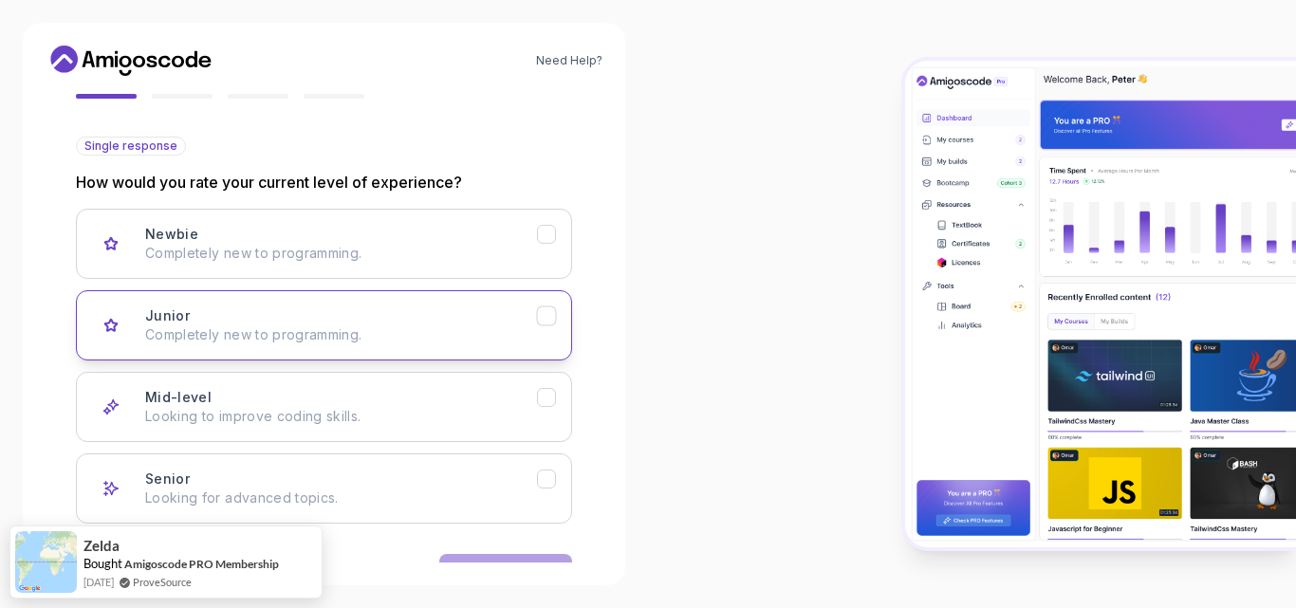
click at [264, 330] on p "Completely new to programming." at bounding box center [341, 334] width 392 height 19
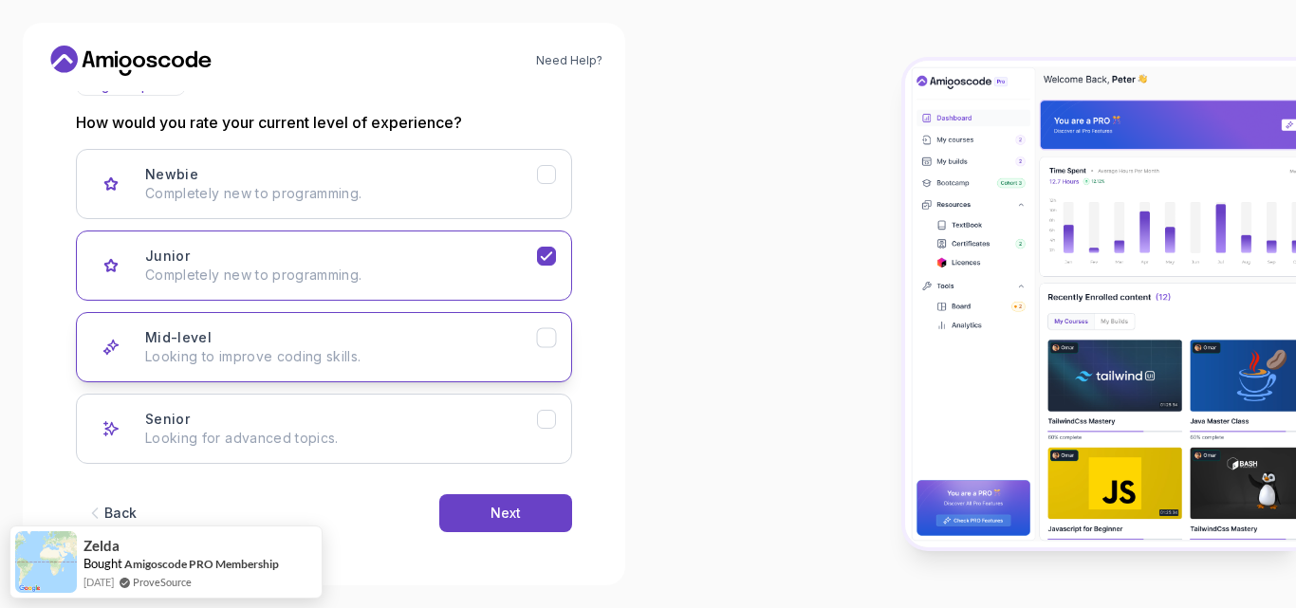
click at [264, 340] on div "Mid-level Looking to improve coding skills." at bounding box center [341, 347] width 392 height 38
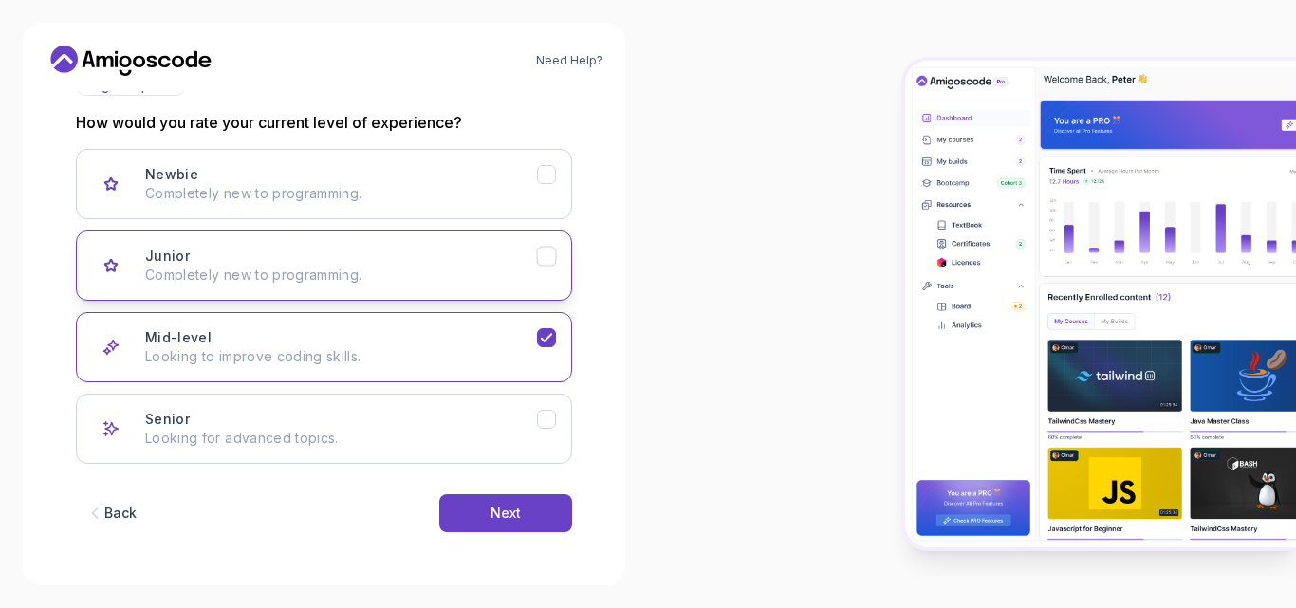
click at [278, 274] on p "Completely new to programming." at bounding box center [341, 275] width 392 height 19
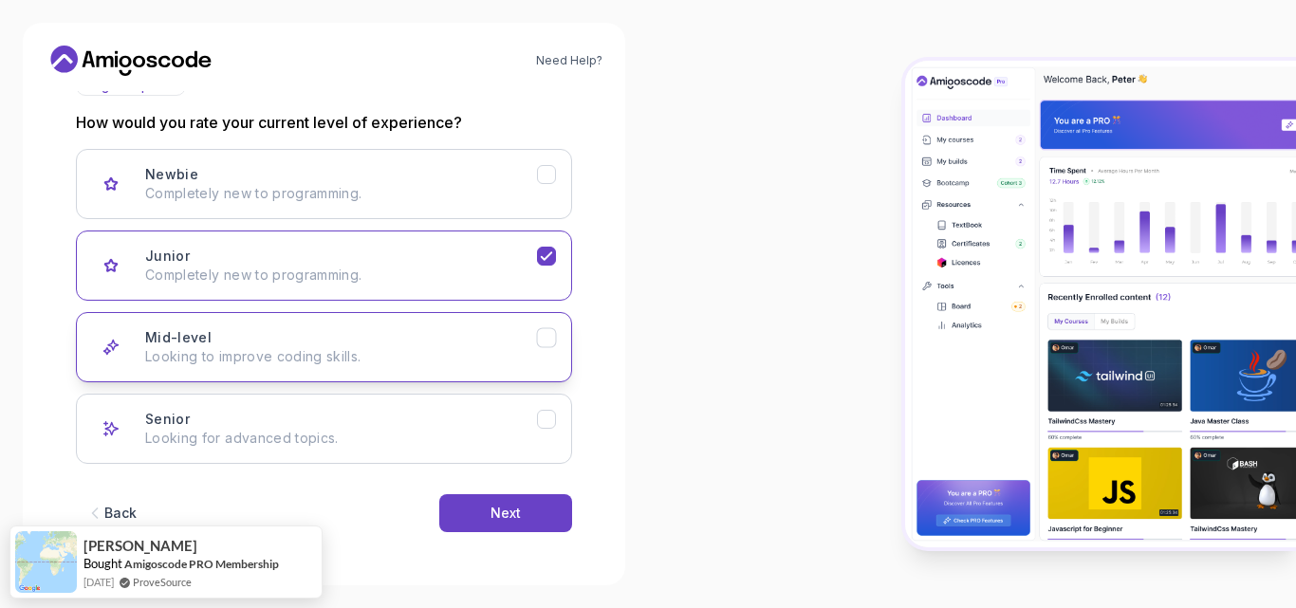
click at [403, 357] on p "Looking to improve coding skills." at bounding box center [341, 356] width 392 height 19
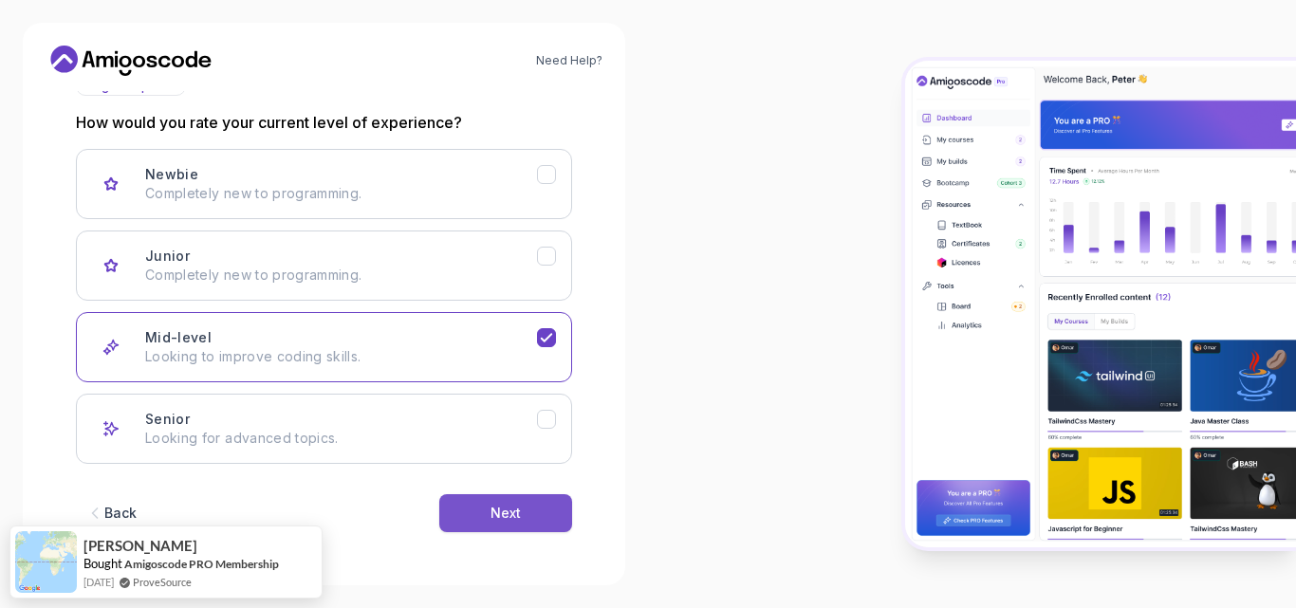
click at [499, 513] on div "Next" at bounding box center [506, 513] width 30 height 19
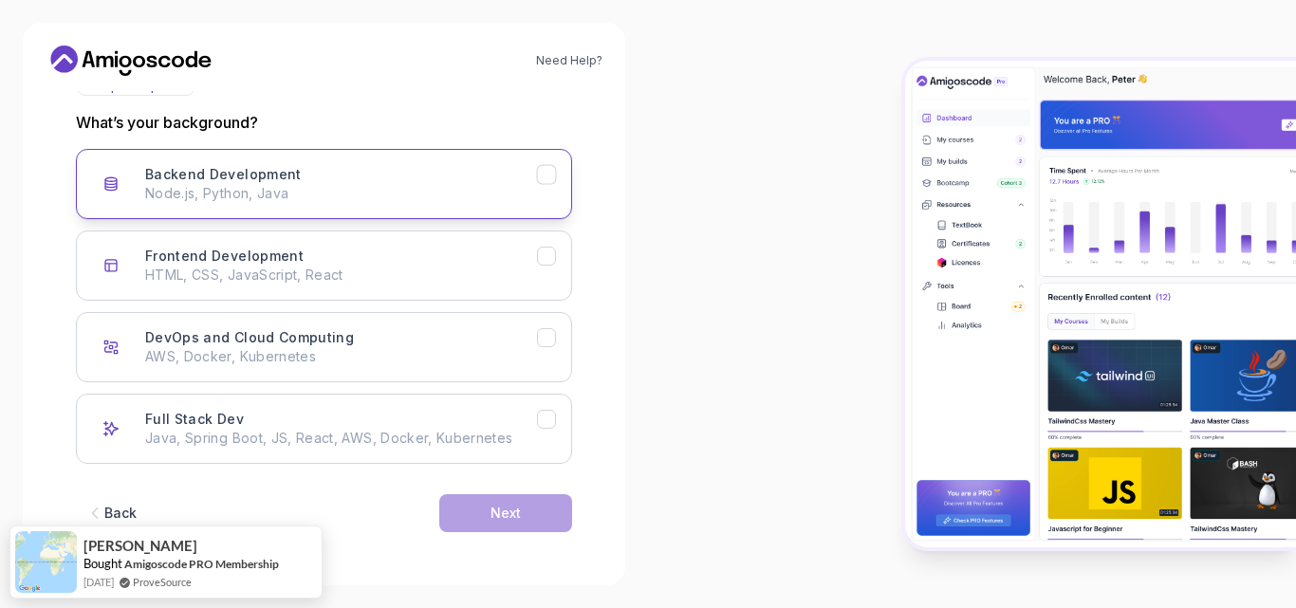
click at [283, 191] on p "Node.js, Python, Java" at bounding box center [341, 193] width 392 height 19
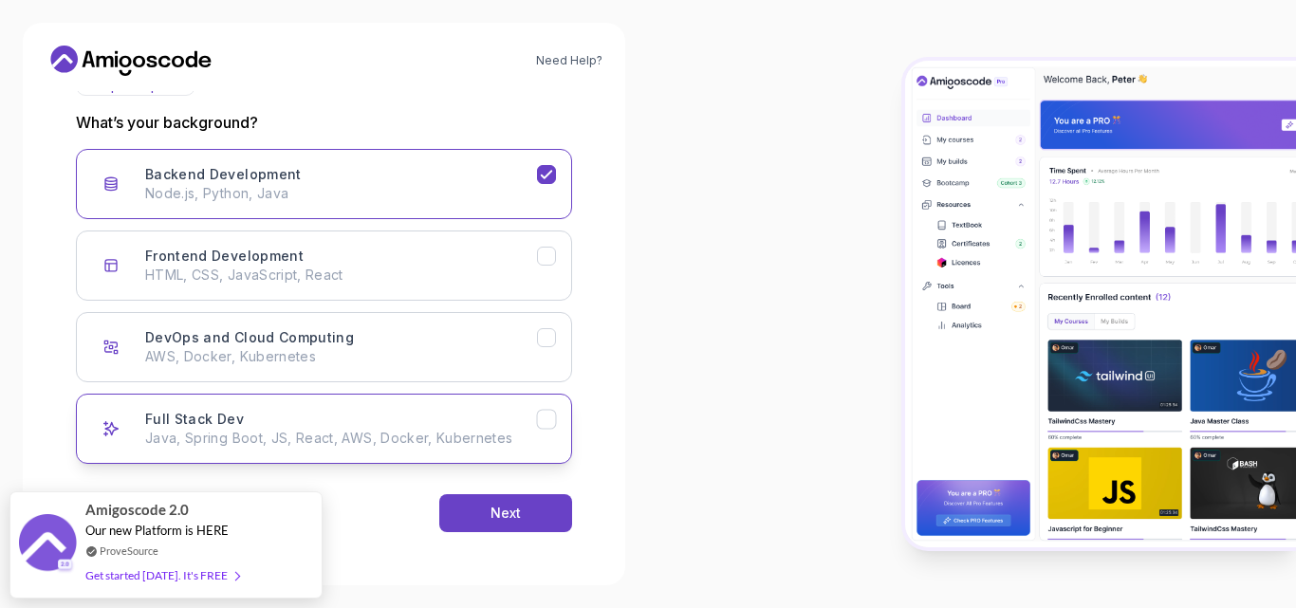
click at [443, 436] on p "Java, Spring Boot, JS, React, AWS, Docker, Kubernetes" at bounding box center [341, 438] width 392 height 19
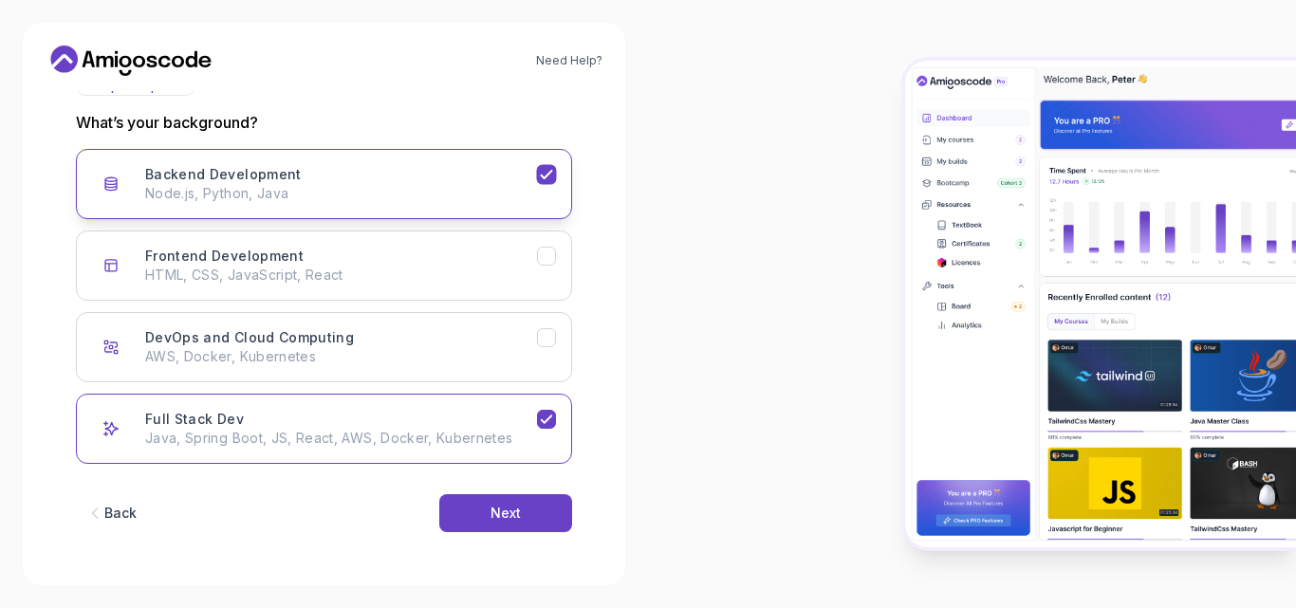
click at [370, 168] on div "Backend Development Node.js, Python, Java" at bounding box center [341, 184] width 392 height 38
drag, startPoint x: 465, startPoint y: 515, endPoint x: 645, endPoint y: 452, distance: 191.2
click at [645, 452] on div "Need Help? 2 Let's Get to Know You 1 Set Up Your Profile 2 Let's Get to Know Yo…" at bounding box center [324, 304] width 648 height 608
click at [399, 198] on p "Node.js, Python, Java" at bounding box center [341, 193] width 392 height 19
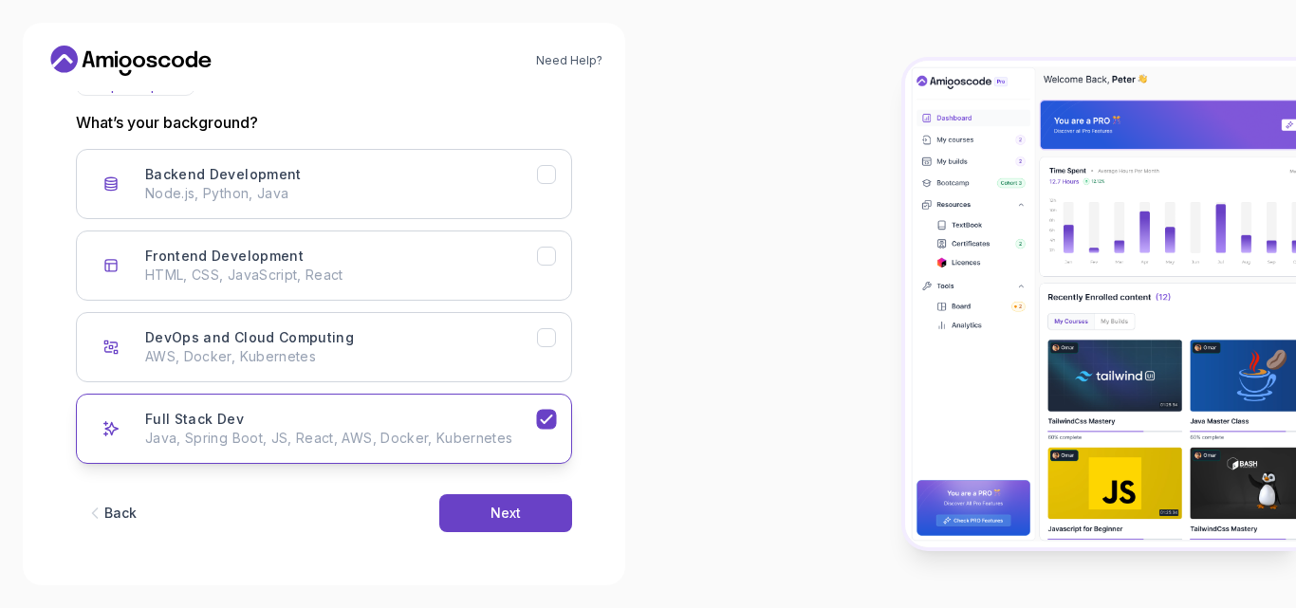
click at [339, 422] on div "Full Stack Dev Java, Spring Boot, JS, React, AWS, Docker, Kubernetes" at bounding box center [341, 429] width 392 height 38
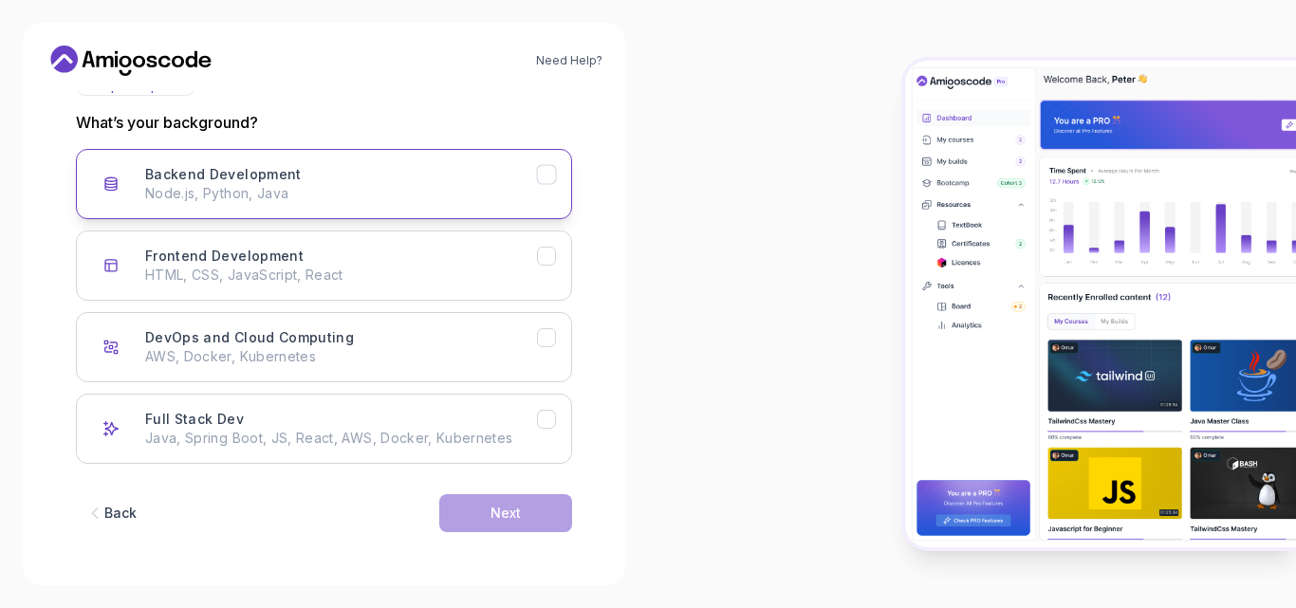
click at [283, 195] on p "Node.js, Python, Java" at bounding box center [341, 193] width 392 height 19
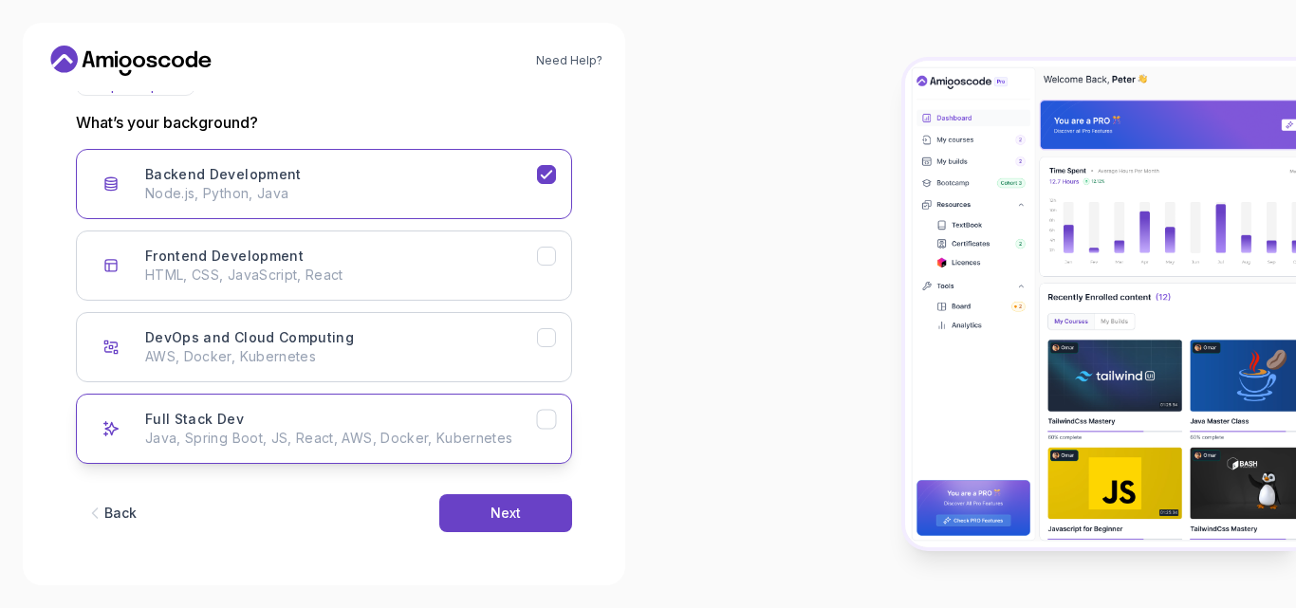
click at [347, 433] on p "Java, Spring Boot, JS, React, AWS, Docker, Kubernetes" at bounding box center [341, 438] width 392 height 19
click at [492, 507] on div "Next" at bounding box center [506, 513] width 30 height 19
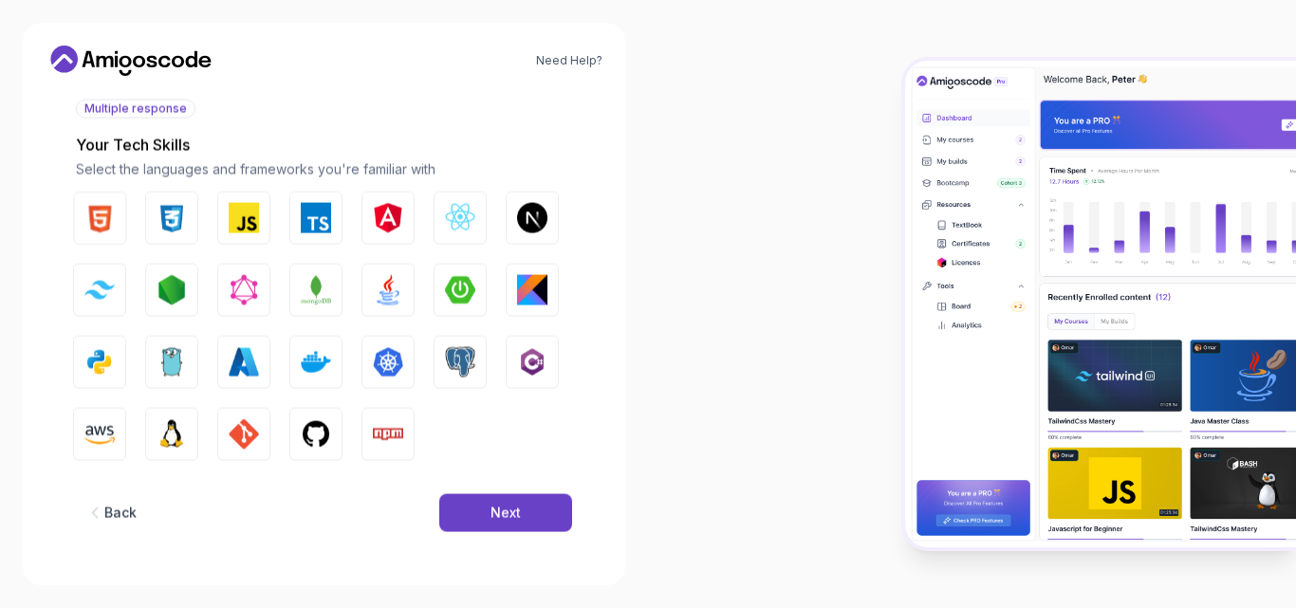
scroll to position [220, 0]
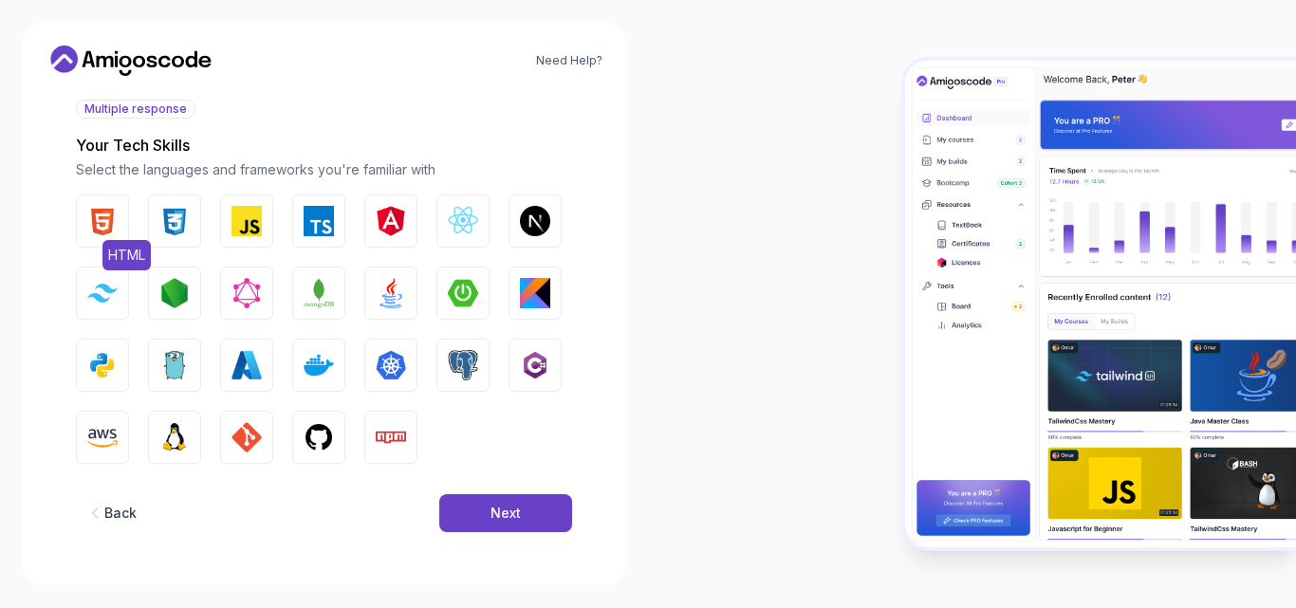
click at [115, 231] on img "button" at bounding box center [102, 221] width 30 height 30
click at [174, 227] on img "button" at bounding box center [174, 221] width 30 height 30
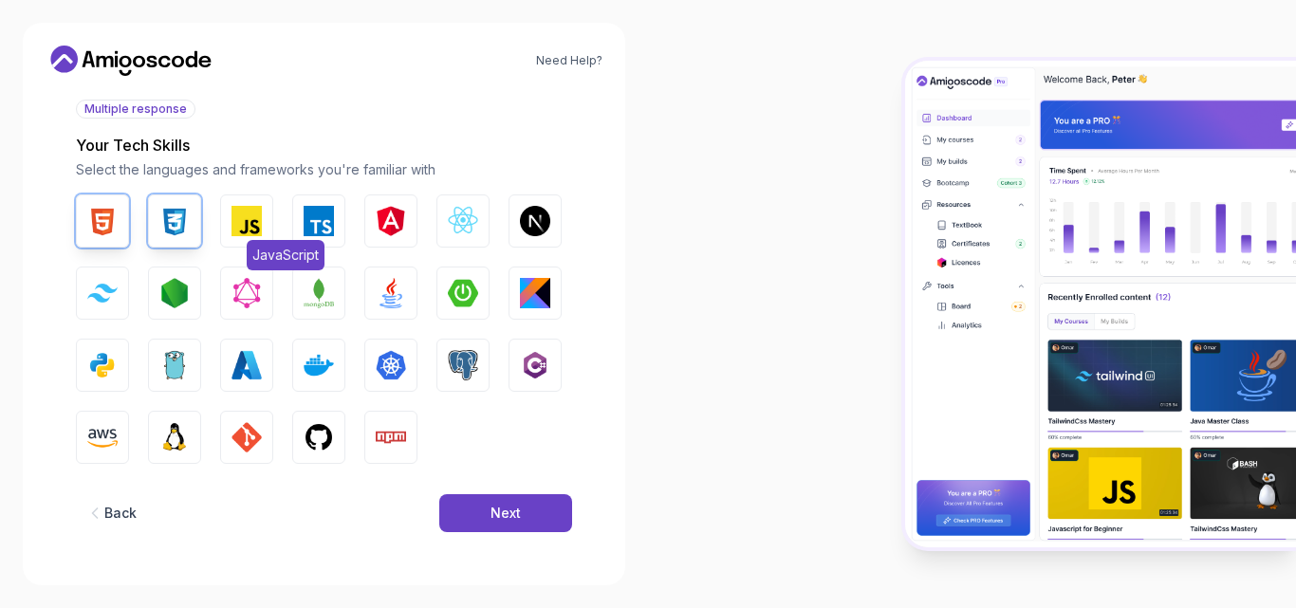
click at [251, 232] on img "button" at bounding box center [247, 221] width 30 height 30
click at [182, 302] on img "button" at bounding box center [174, 293] width 30 height 30
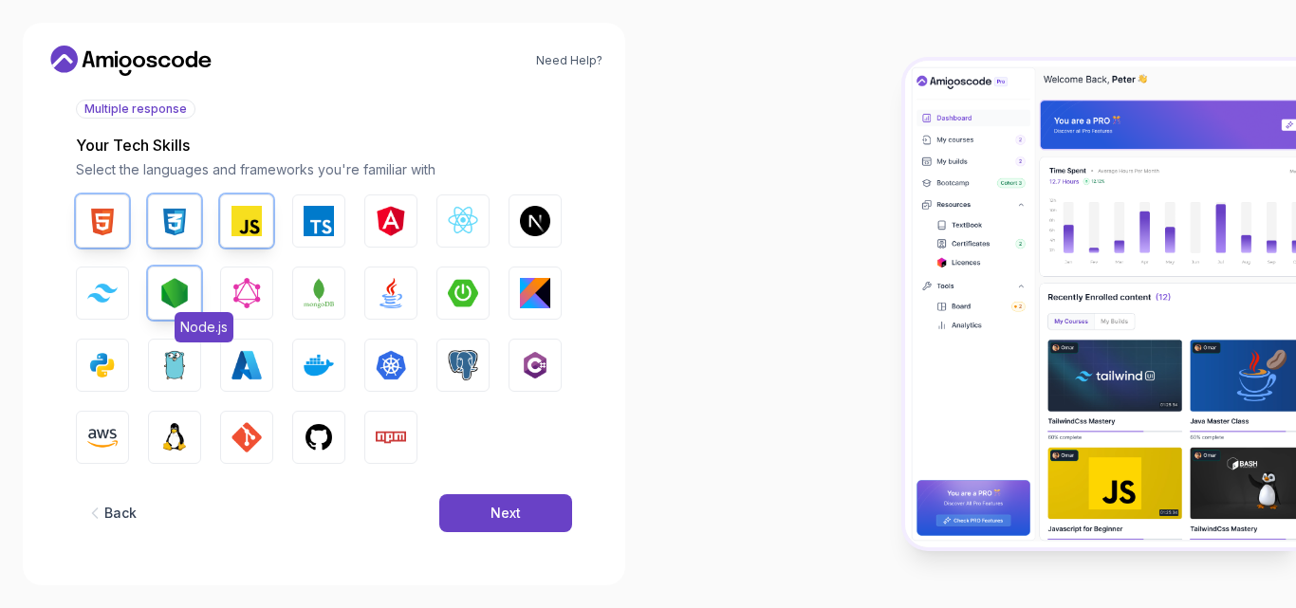
click at [180, 289] on img "button" at bounding box center [174, 293] width 30 height 30
click at [393, 296] on img "button" at bounding box center [391, 293] width 30 height 30
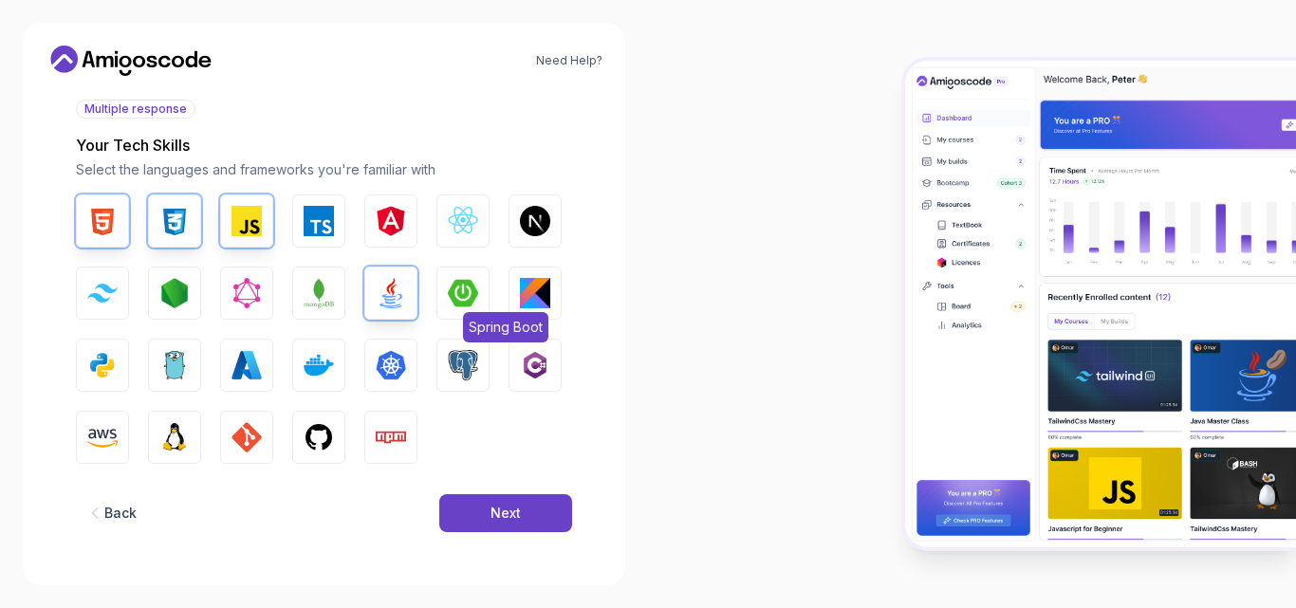
click at [448, 294] on img "button" at bounding box center [463, 293] width 30 height 30
click at [462, 296] on img "button" at bounding box center [463, 293] width 30 height 30
click at [94, 513] on icon "button" at bounding box center [94, 513] width 19 height 19
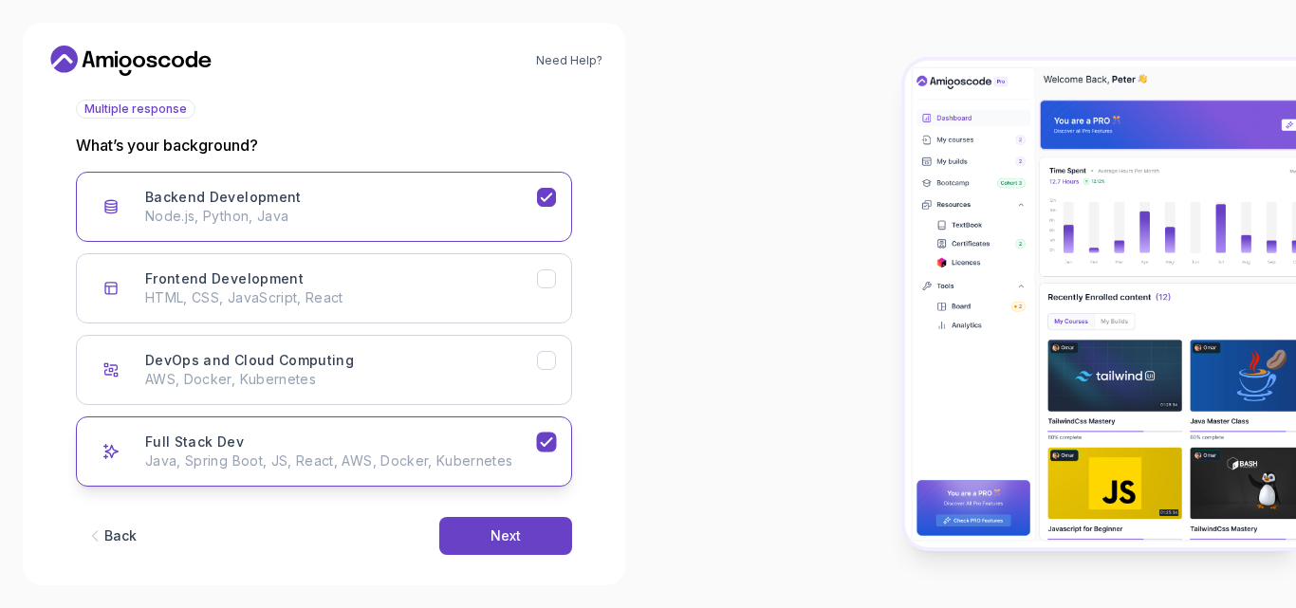
click at [266, 441] on div "Full Stack Dev Java, Spring Boot, JS, React, AWS, Docker, Kubernetes" at bounding box center [341, 452] width 392 height 38
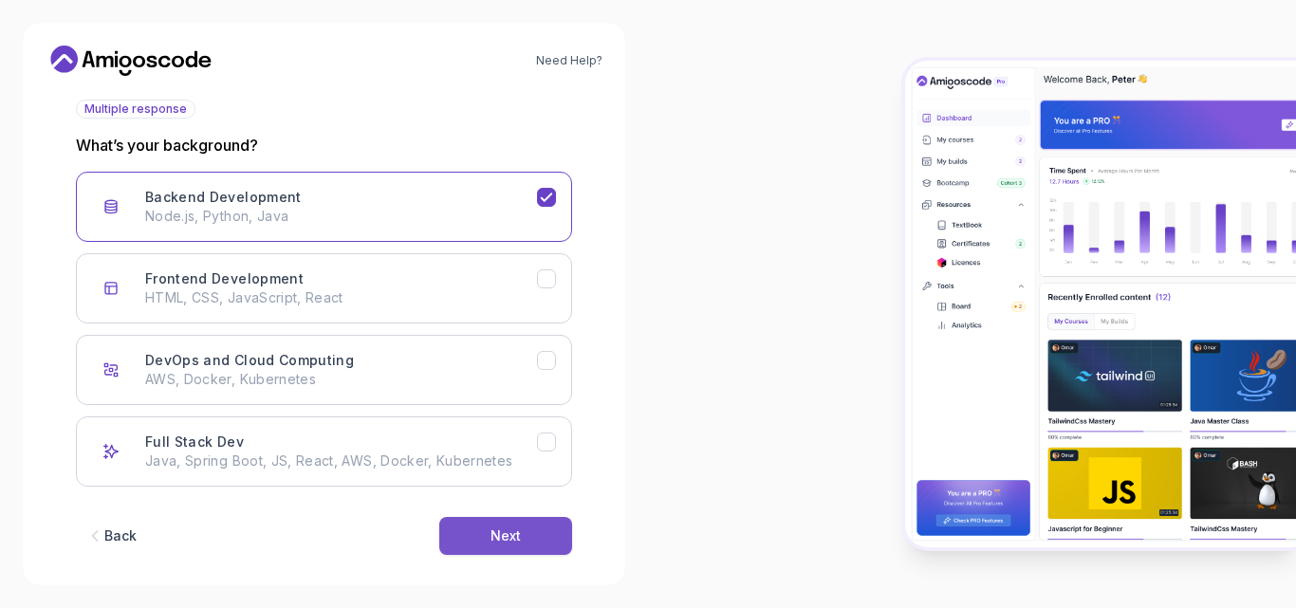
click at [503, 532] on div "Next" at bounding box center [506, 536] width 30 height 19
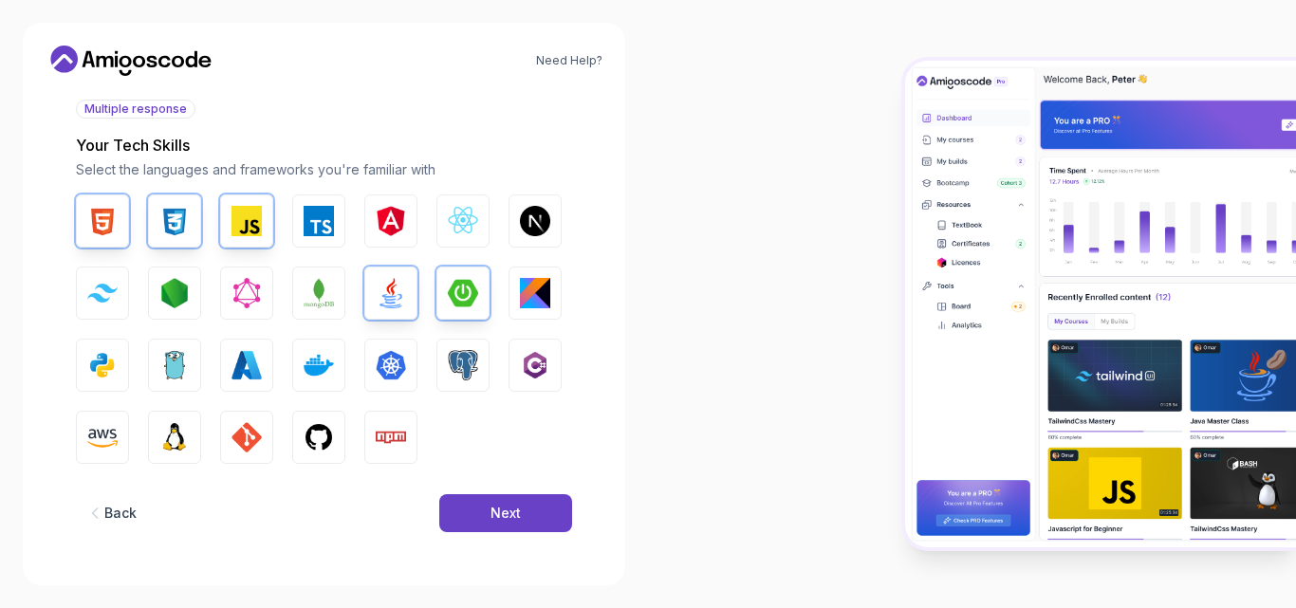
click at [107, 513] on div "Back" at bounding box center [120, 513] width 32 height 19
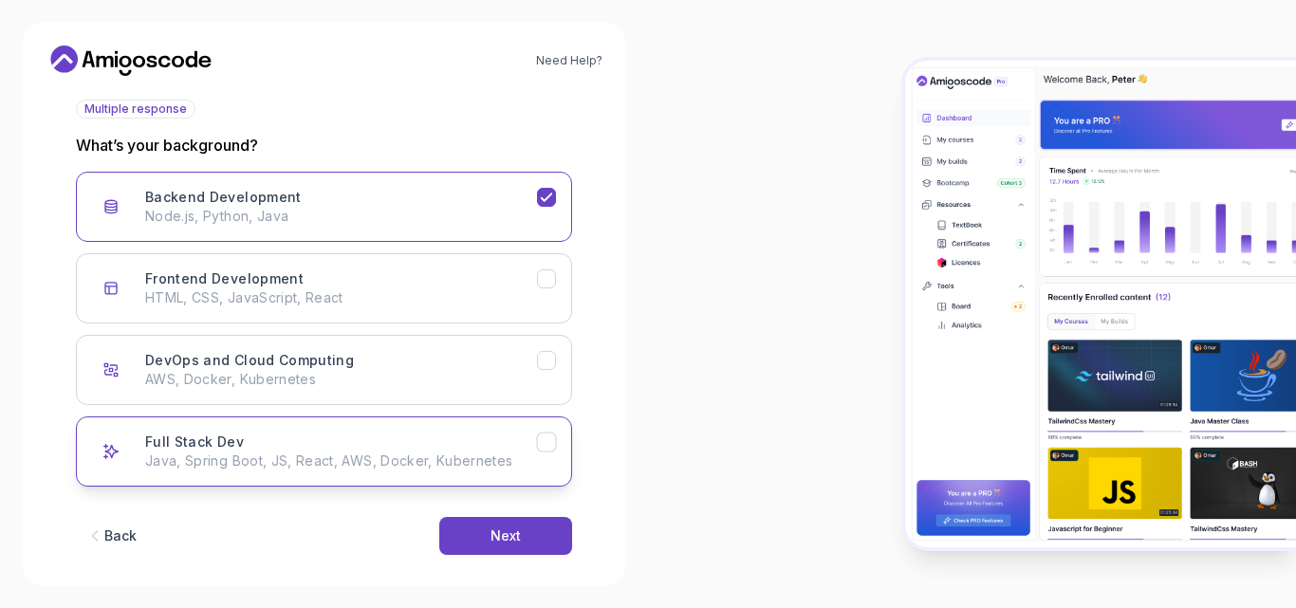
click at [206, 455] on p "Java, Spring Boot, JS, React, AWS, Docker, Kubernetes" at bounding box center [341, 461] width 392 height 19
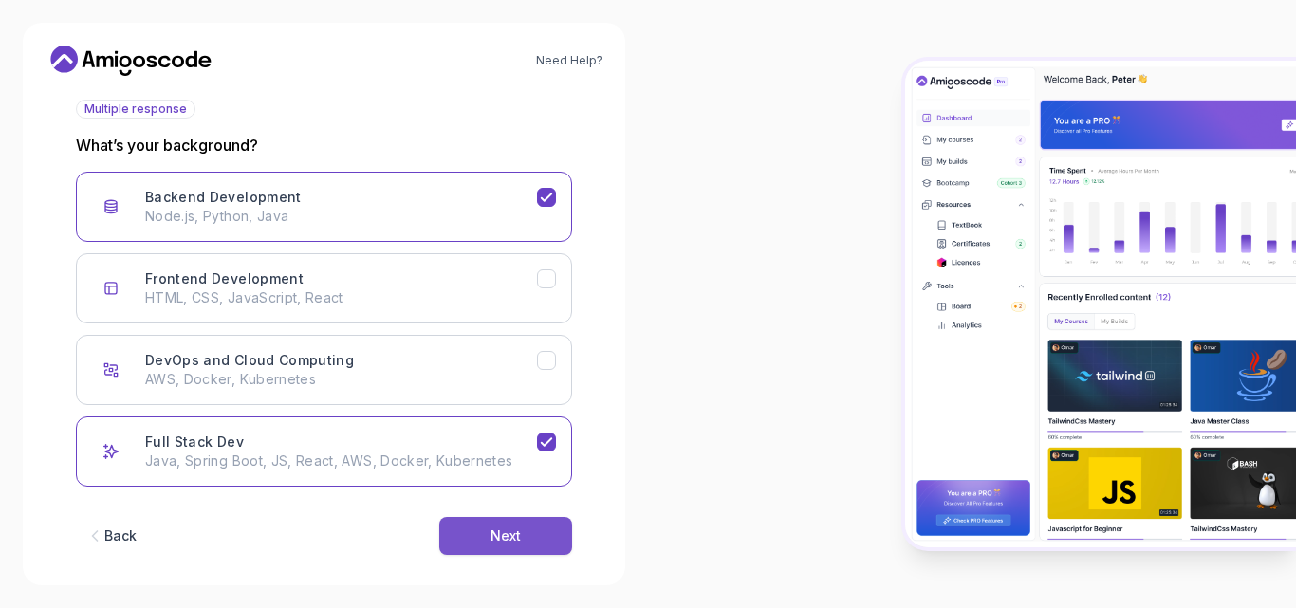
click at [476, 539] on button "Next" at bounding box center [505, 536] width 133 height 38
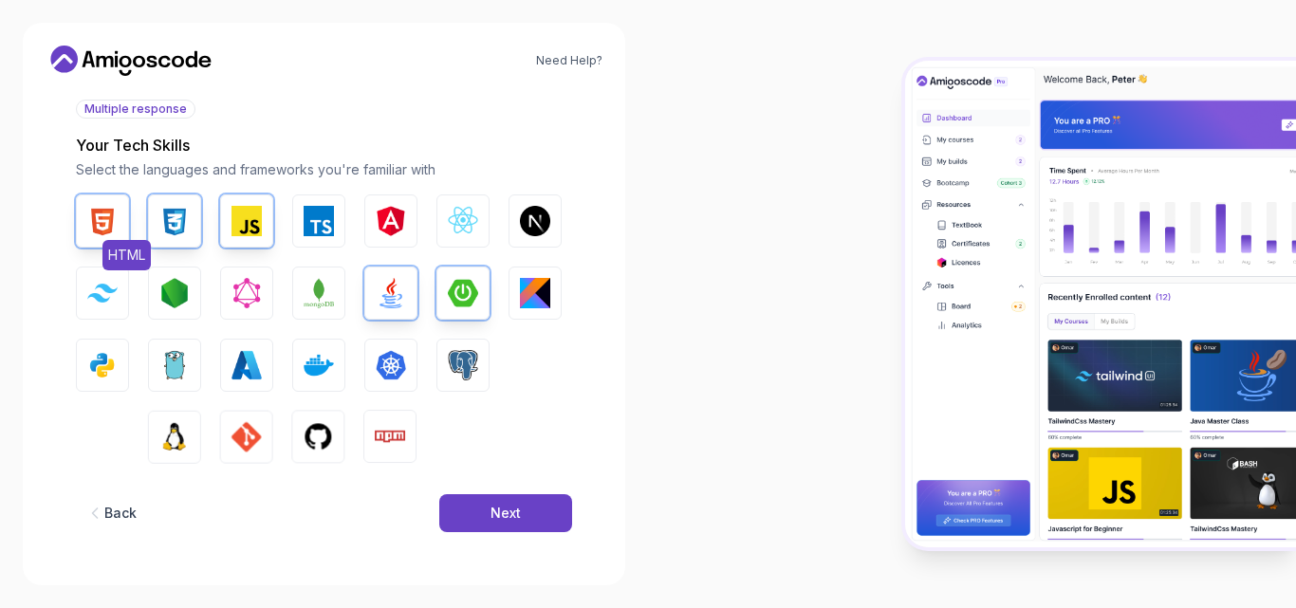
click at [125, 210] on button "HTML" at bounding box center [102, 221] width 53 height 53
click at [179, 230] on img "button" at bounding box center [174, 221] width 30 height 30
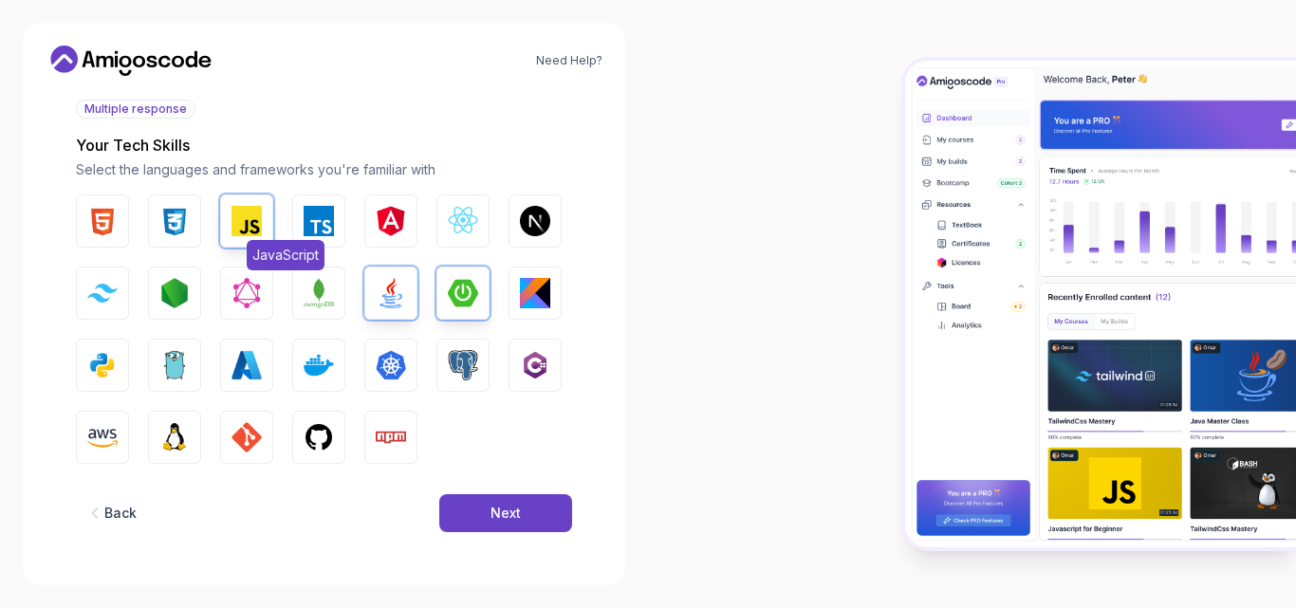
click at [254, 227] on img "button" at bounding box center [247, 221] width 30 height 30
click at [102, 213] on img "button" at bounding box center [102, 221] width 30 height 30
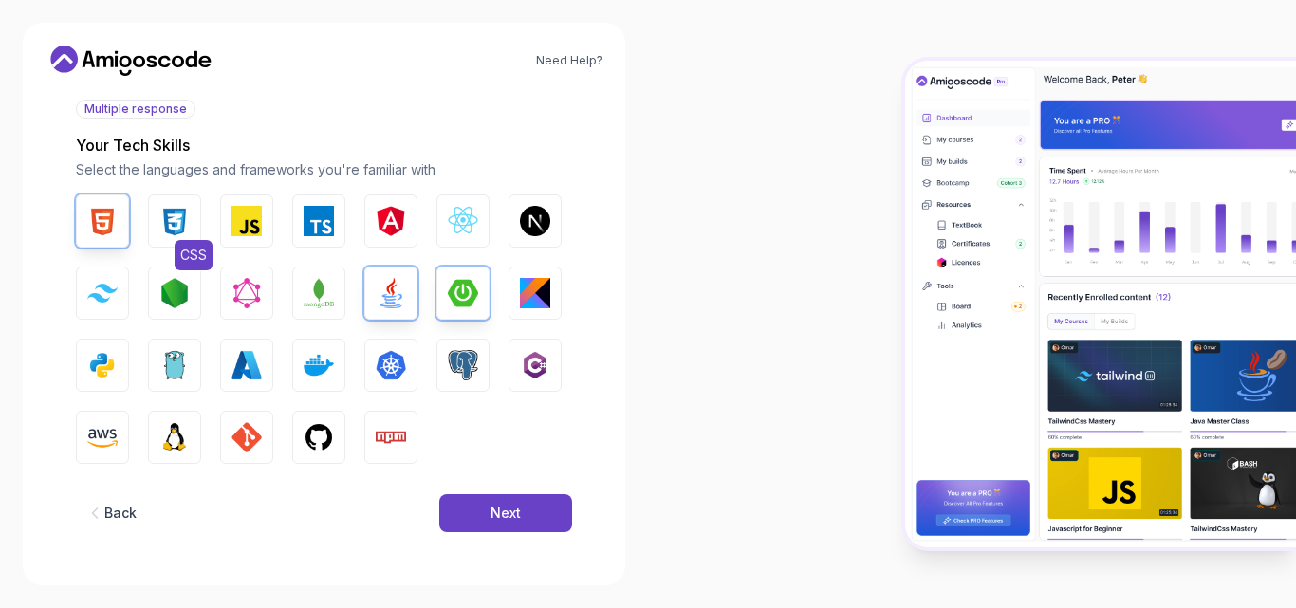
click at [175, 219] on img "button" at bounding box center [174, 221] width 30 height 30
click at [247, 224] on img "button" at bounding box center [247, 221] width 30 height 30
click at [390, 306] on img "button" at bounding box center [391, 293] width 30 height 30
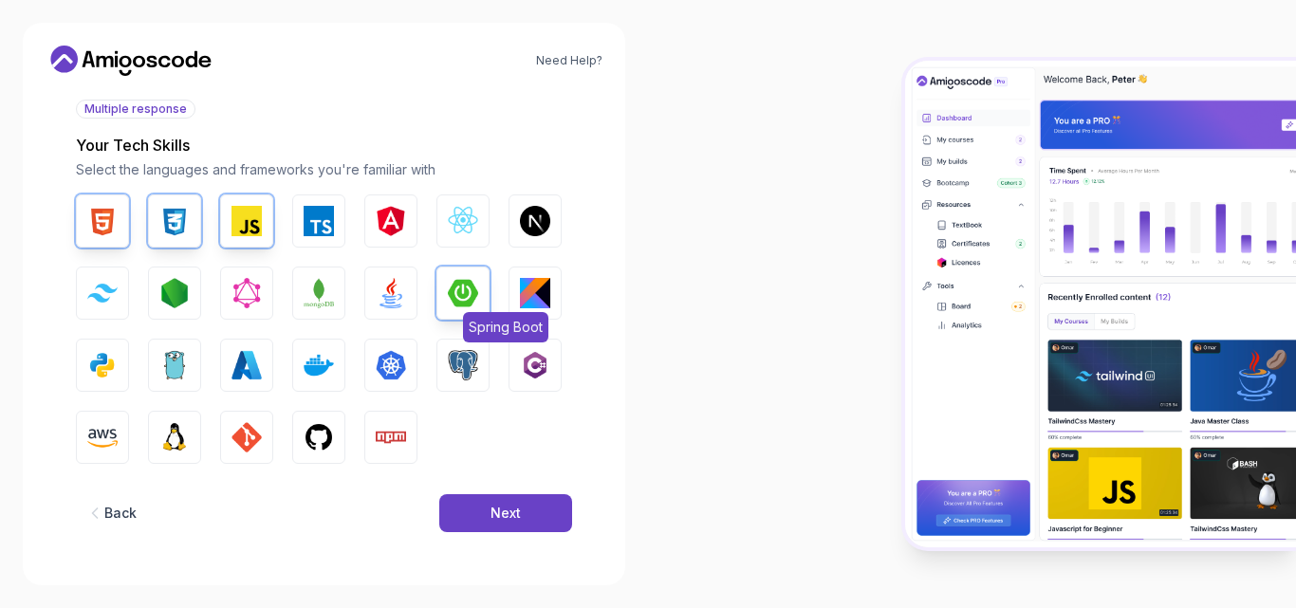
click at [457, 288] on img "button" at bounding box center [463, 293] width 30 height 30
click at [319, 429] on img "button" at bounding box center [319, 437] width 30 height 30
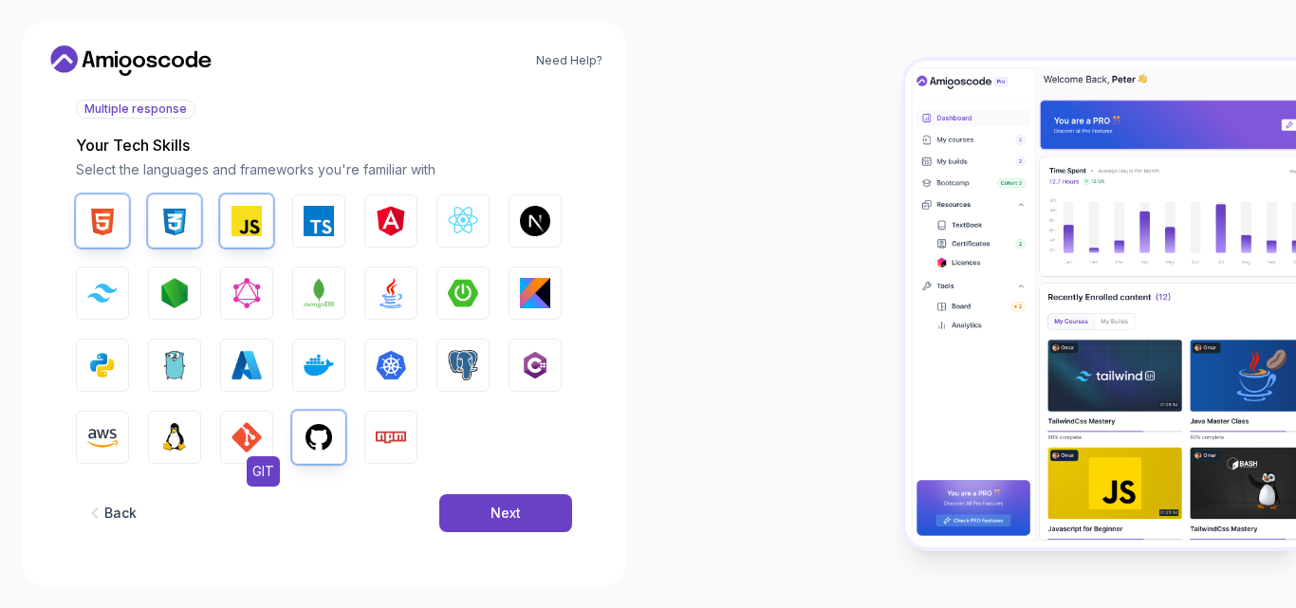
click at [250, 437] on img "button" at bounding box center [247, 437] width 30 height 30
click at [489, 512] on button "Next" at bounding box center [505, 513] width 133 height 38
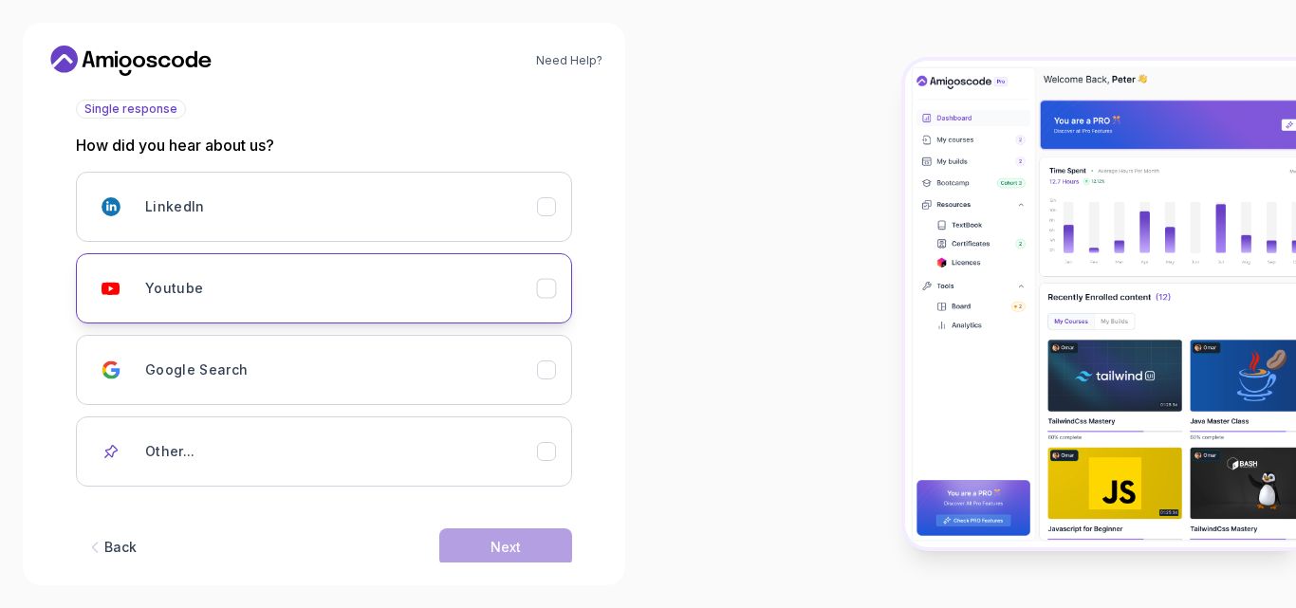
click at [204, 288] on div "Youtube" at bounding box center [341, 288] width 392 height 38
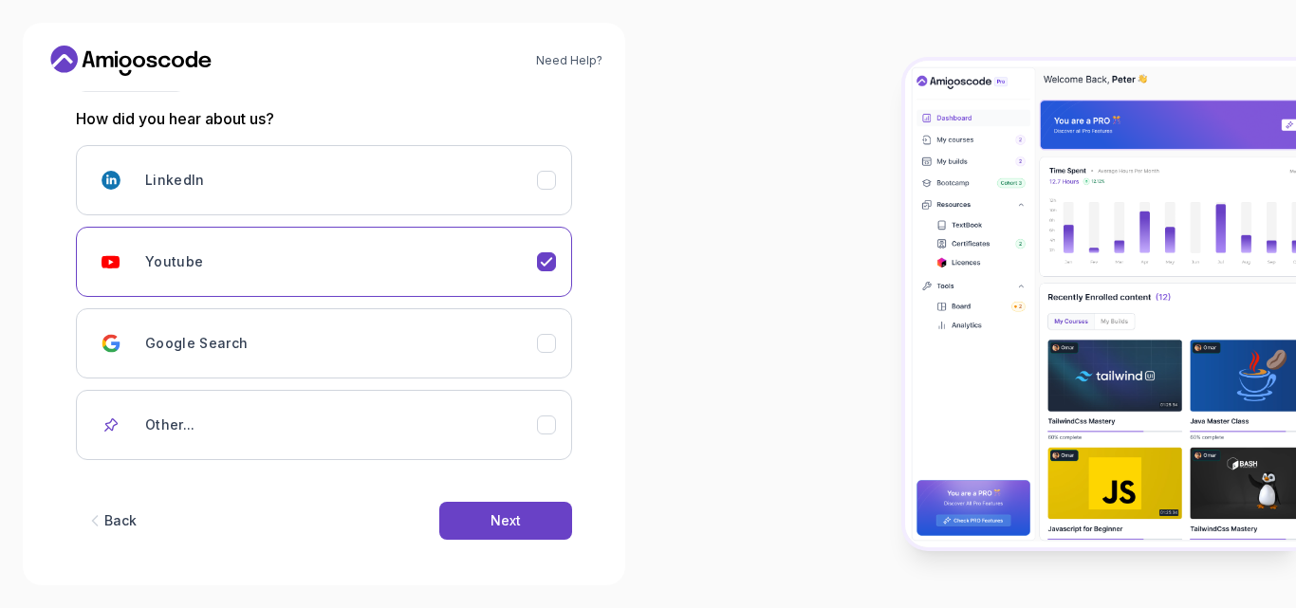
scroll to position [254, 0]
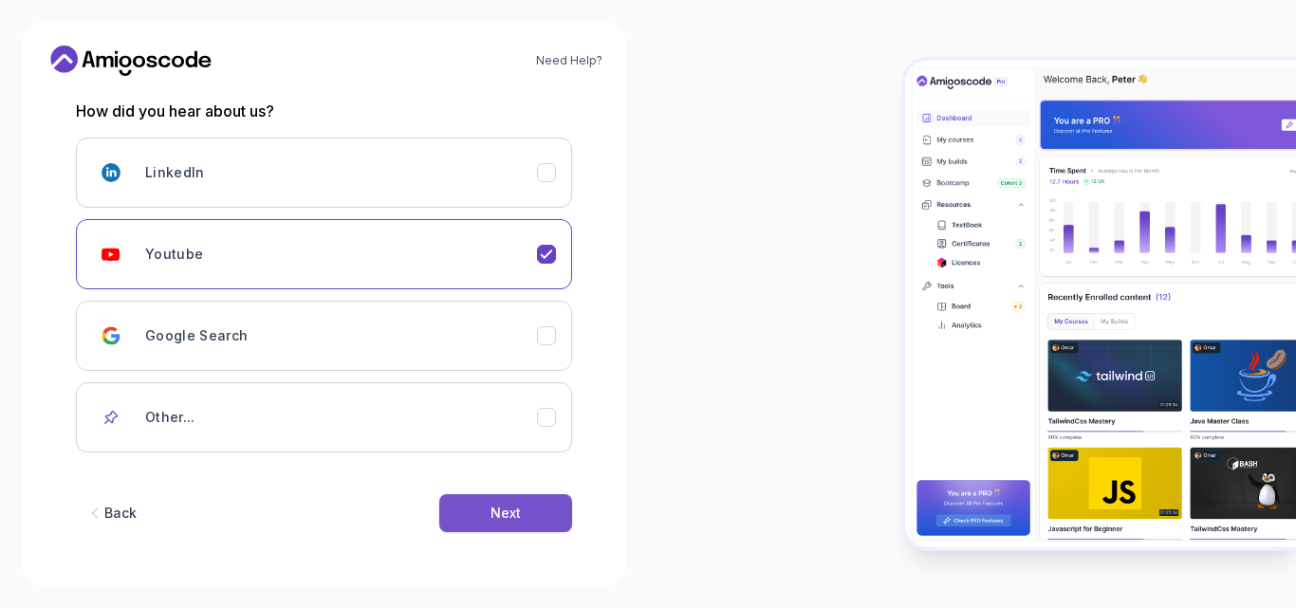
click at [519, 512] on div "Next" at bounding box center [506, 513] width 30 height 19
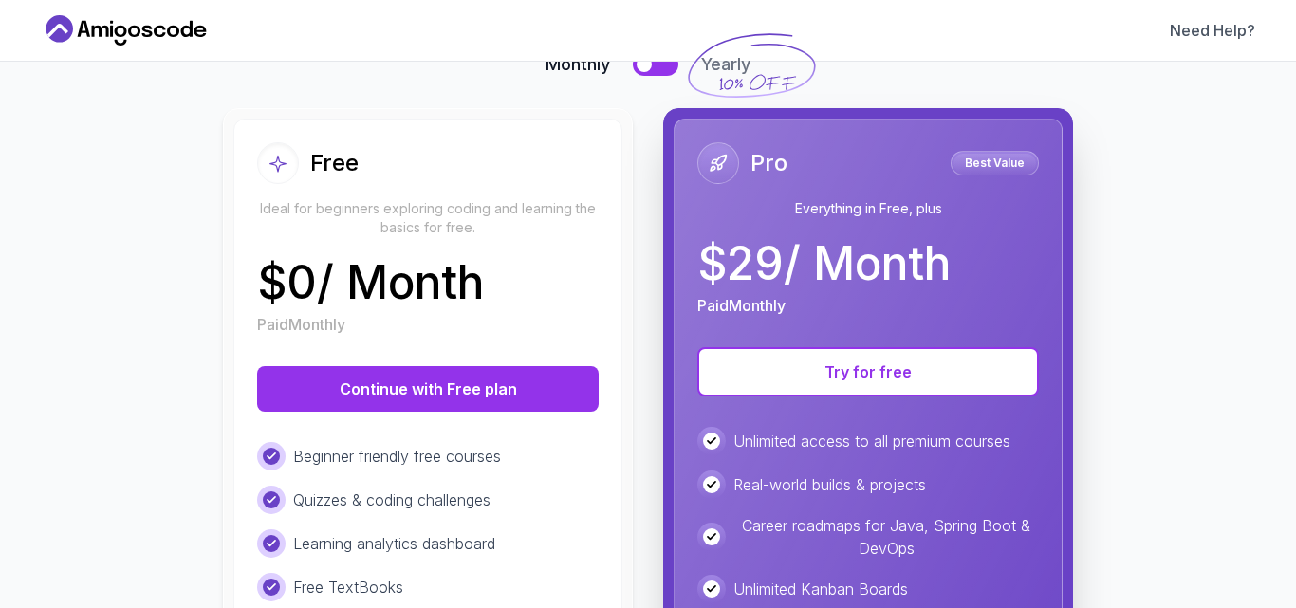
scroll to position [133, 0]
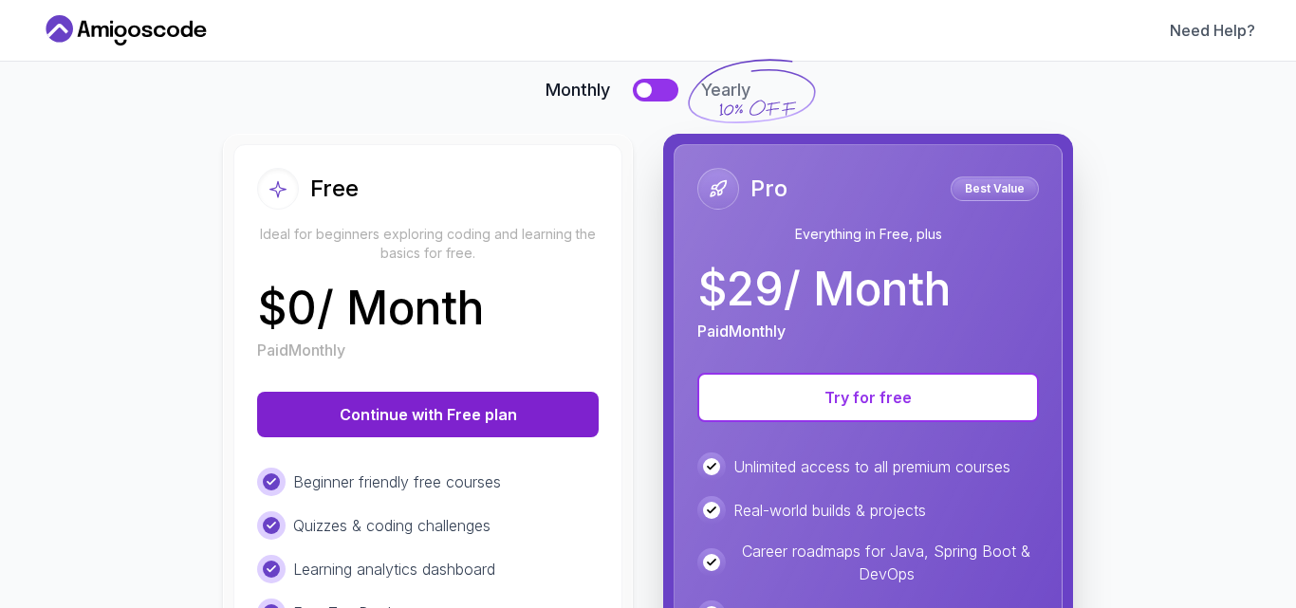
click at [393, 419] on button "Continue with Free plan" at bounding box center [428, 415] width 342 height 46
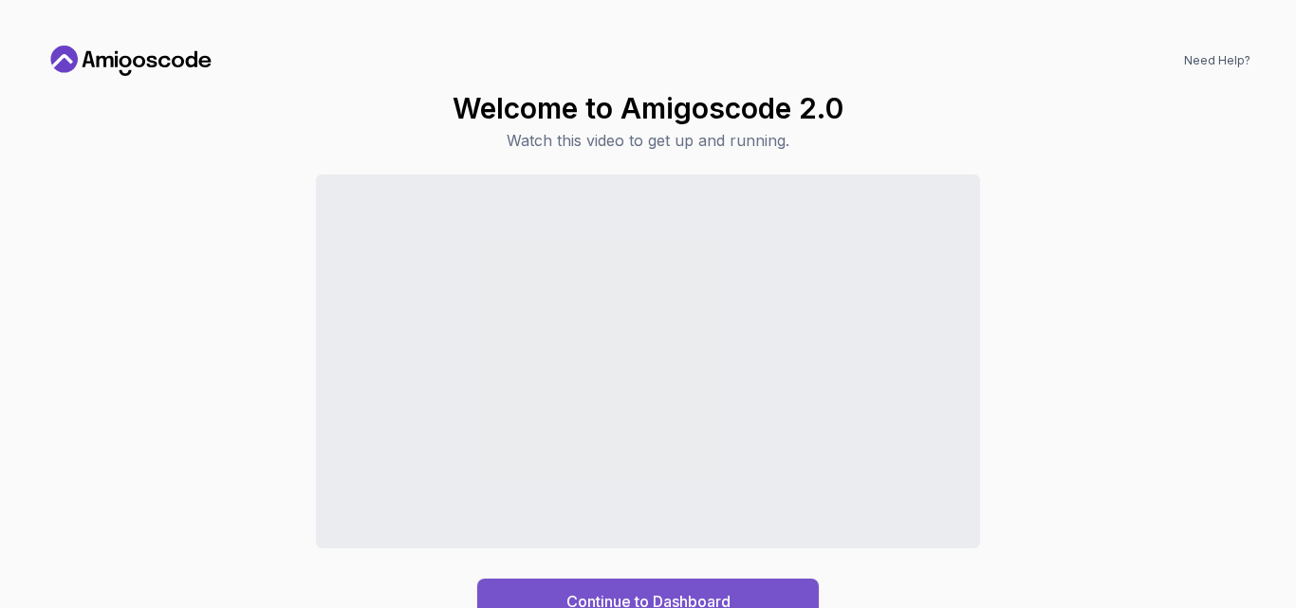
drag, startPoint x: 632, startPoint y: 592, endPoint x: 568, endPoint y: 566, distance: 68.9
click at [631, 592] on div "Continue to Dashboard" at bounding box center [648, 601] width 164 height 23
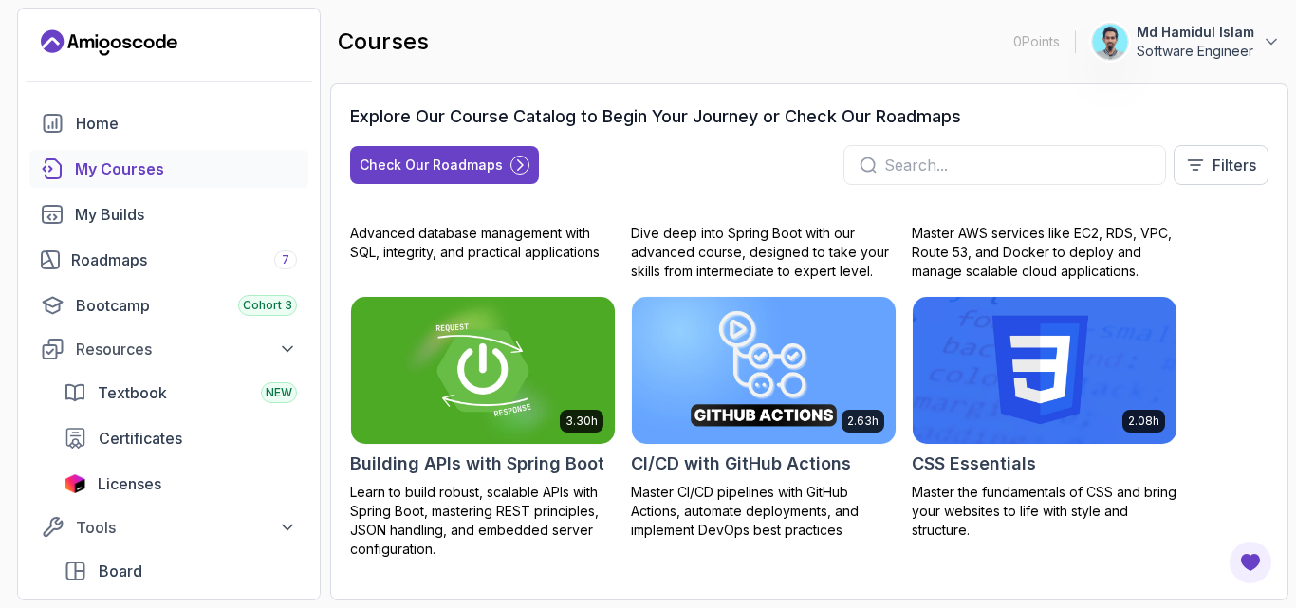
scroll to position [190, 0]
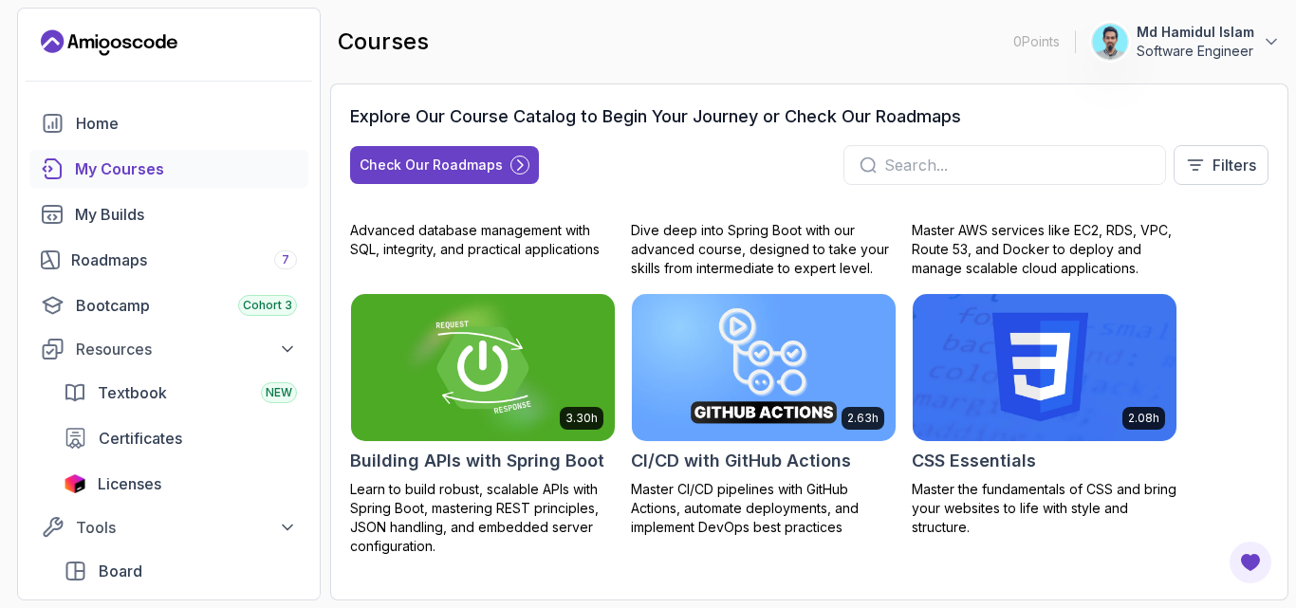
click at [507, 383] on img at bounding box center [482, 367] width 277 height 155
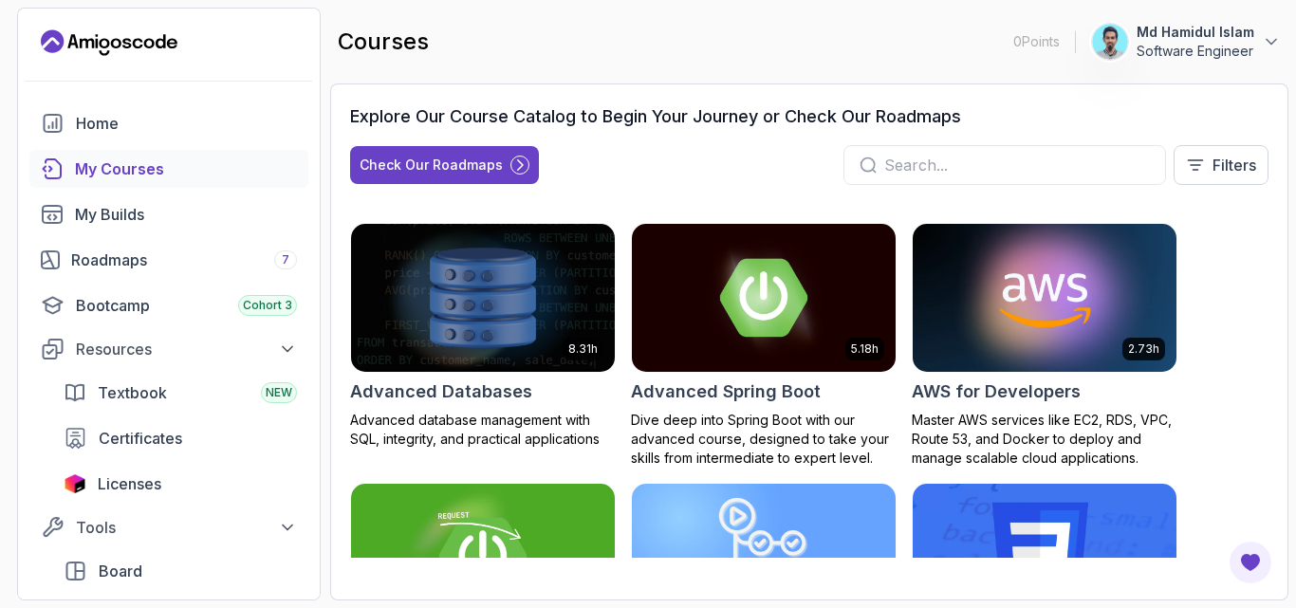
click at [536, 321] on img at bounding box center [483, 298] width 264 height 148
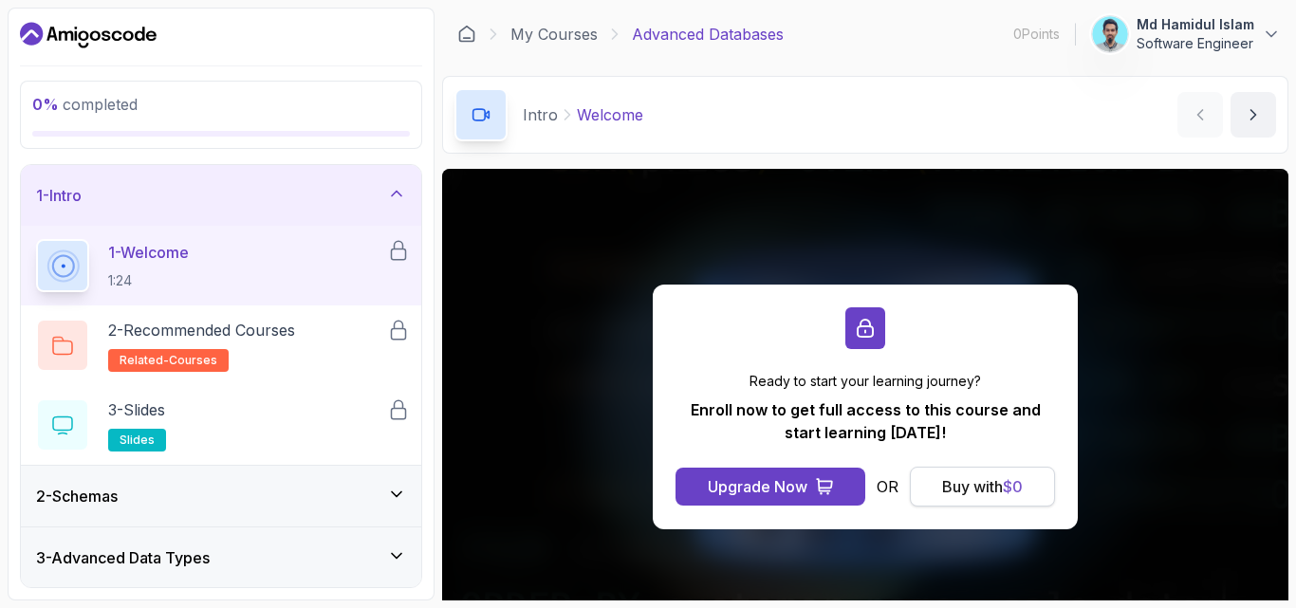
click at [946, 496] on div "Buy with $ 0" at bounding box center [982, 486] width 81 height 23
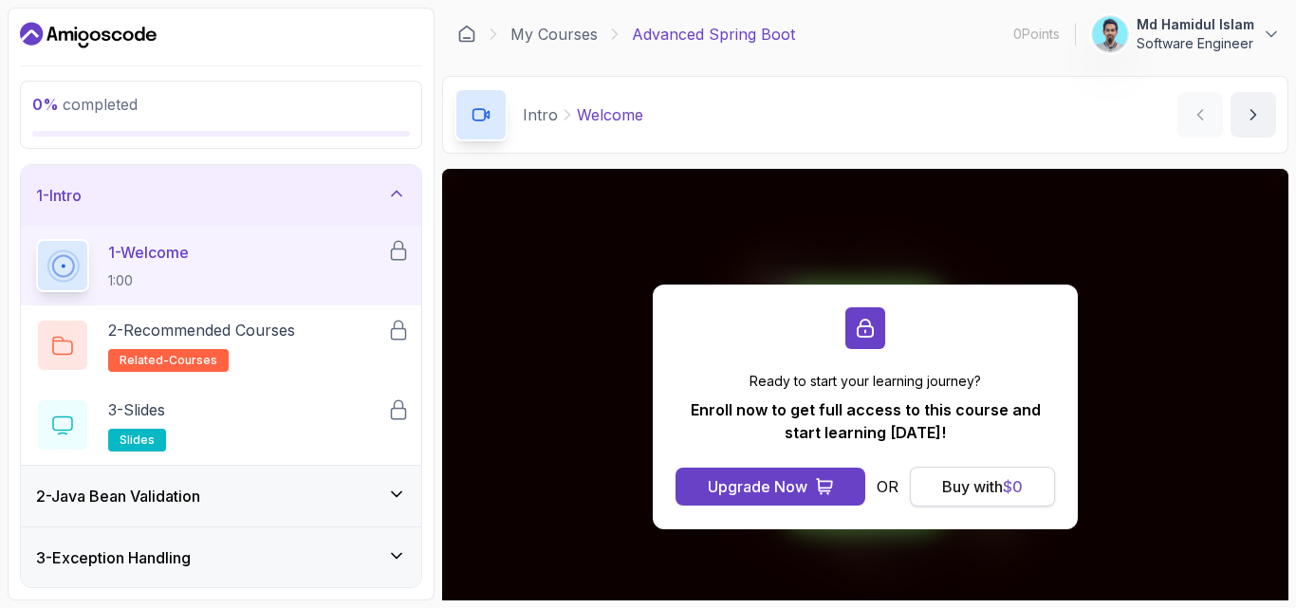
click at [950, 492] on div "Buy with $ 0" at bounding box center [982, 486] width 81 height 23
